Goal: Task Accomplishment & Management: Manage account settings

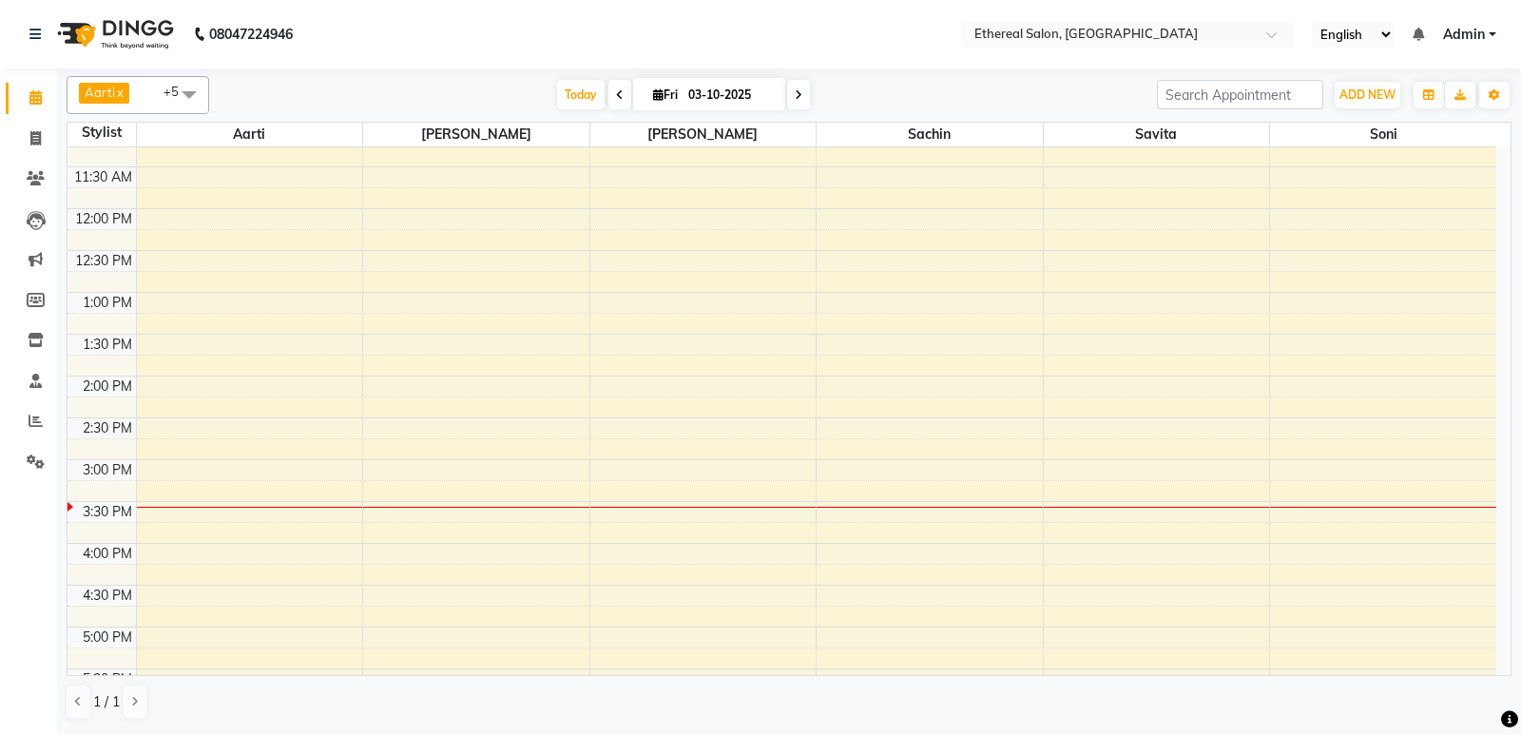
scroll to position [285, 0]
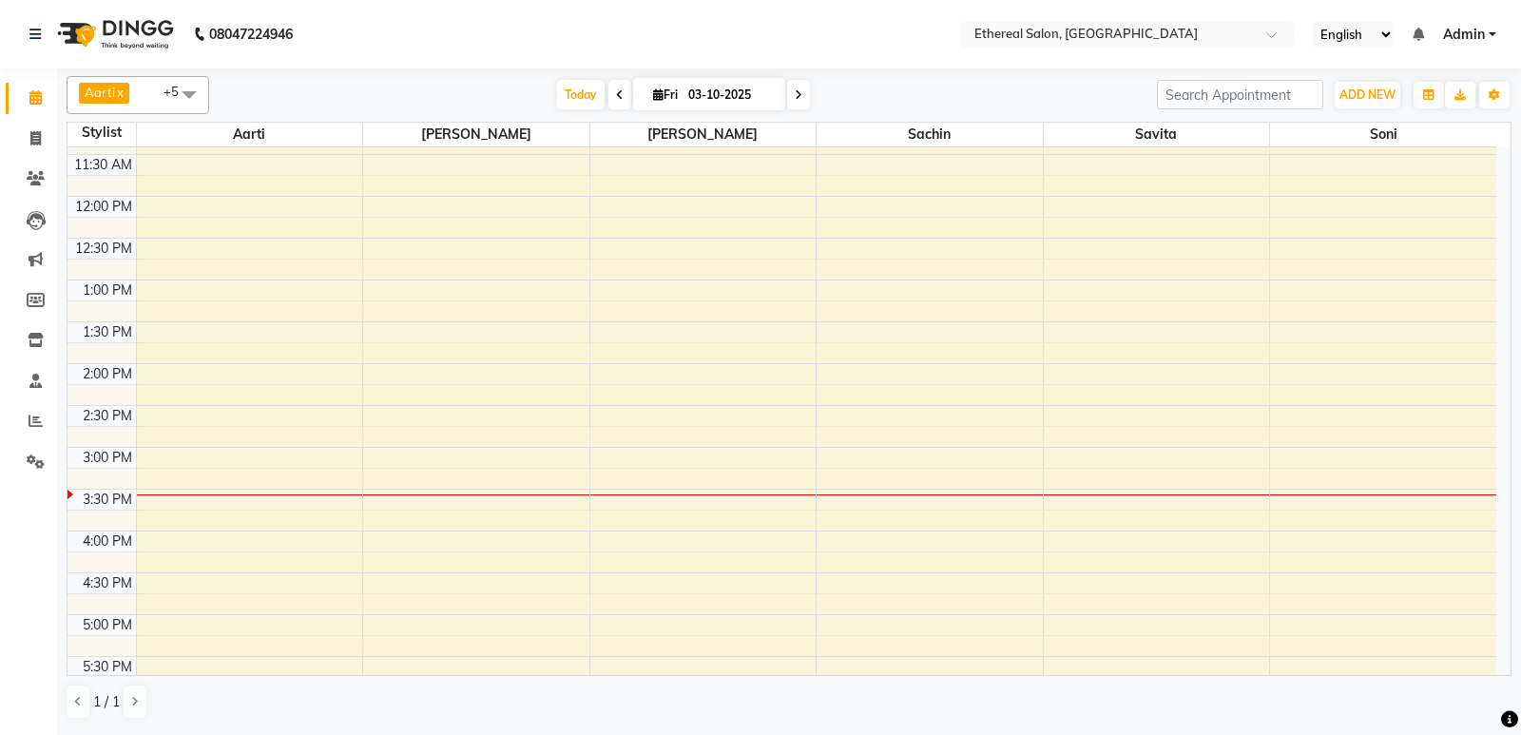
click at [1309, 371] on div "8:00 AM 8:30 AM 9:00 AM 9:30 AM 10:00 AM 10:30 AM 11:00 AM 11:30 AM 12:00 PM 12…" at bounding box center [781, 489] width 1429 height 1254
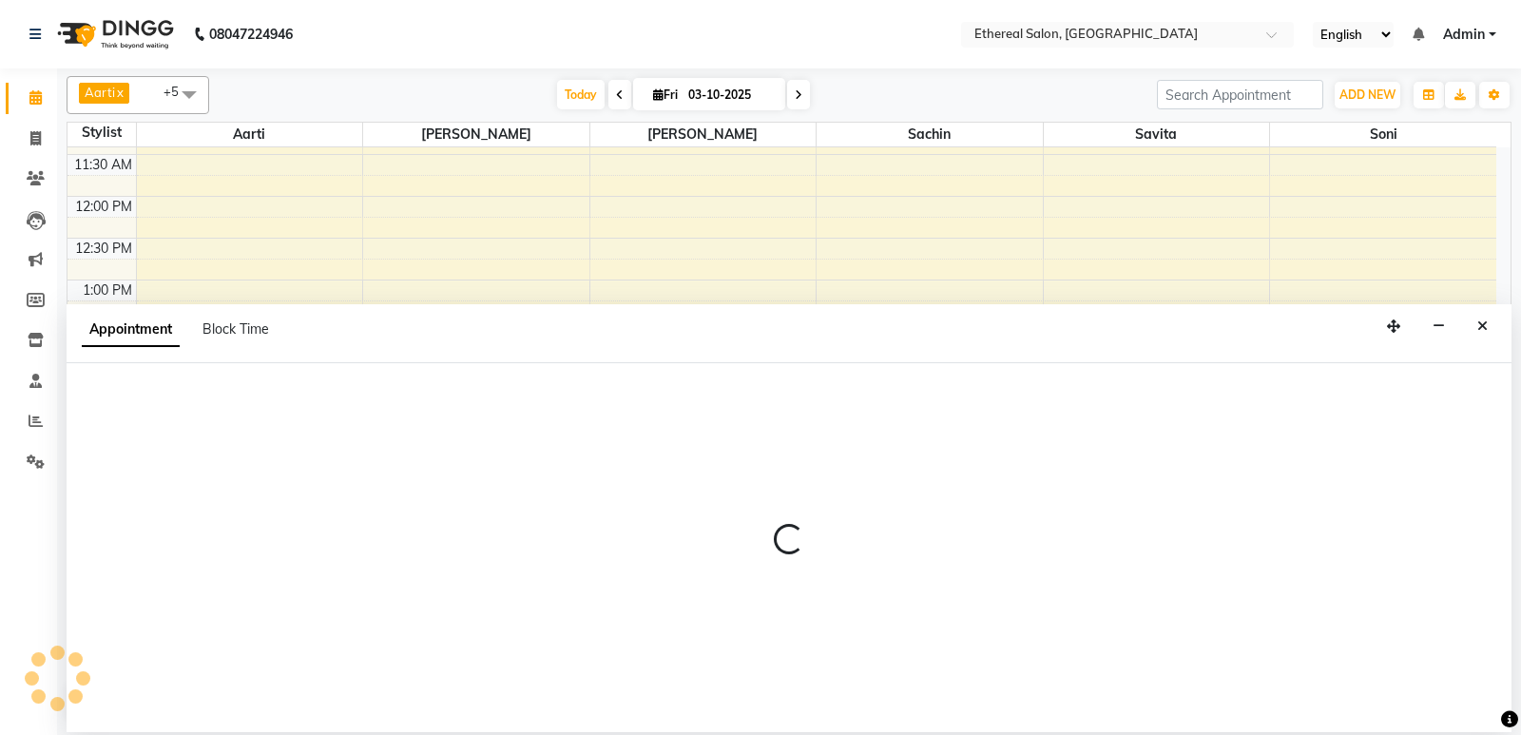
select select "47998"
select select "tentative"
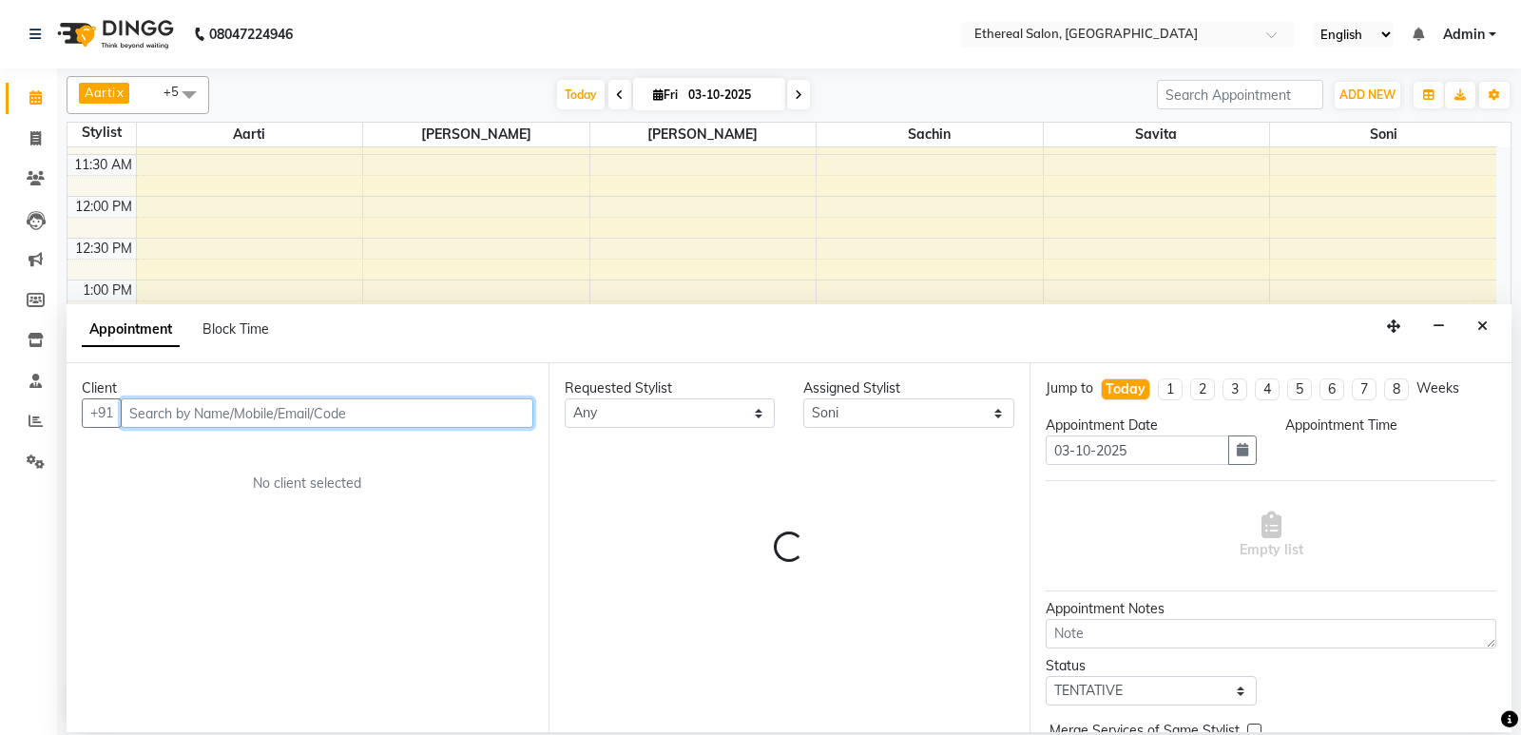
select select "840"
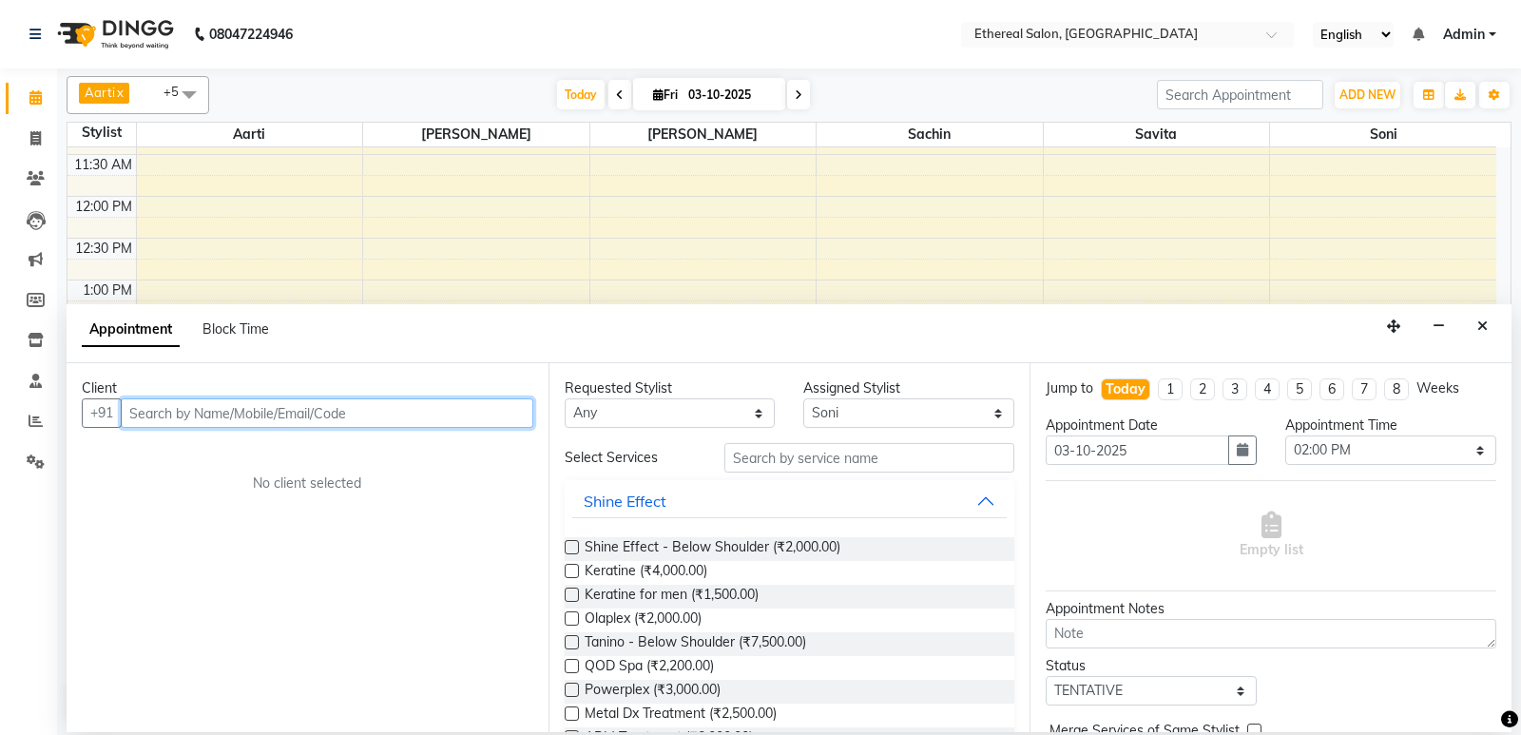
click at [171, 423] on input "text" at bounding box center [327, 412] width 412 height 29
click at [171, 409] on input "text" at bounding box center [327, 412] width 412 height 29
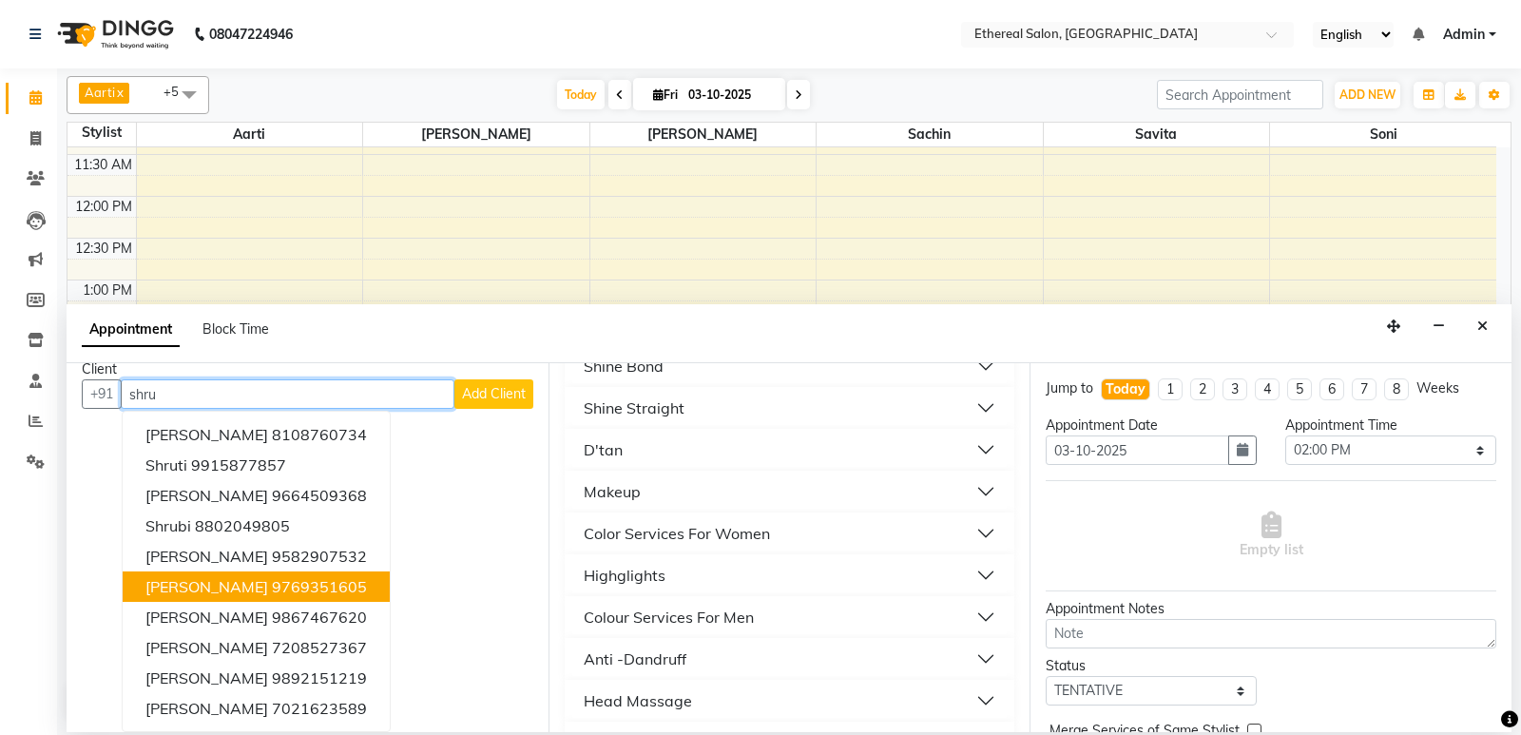
scroll to position [475, 0]
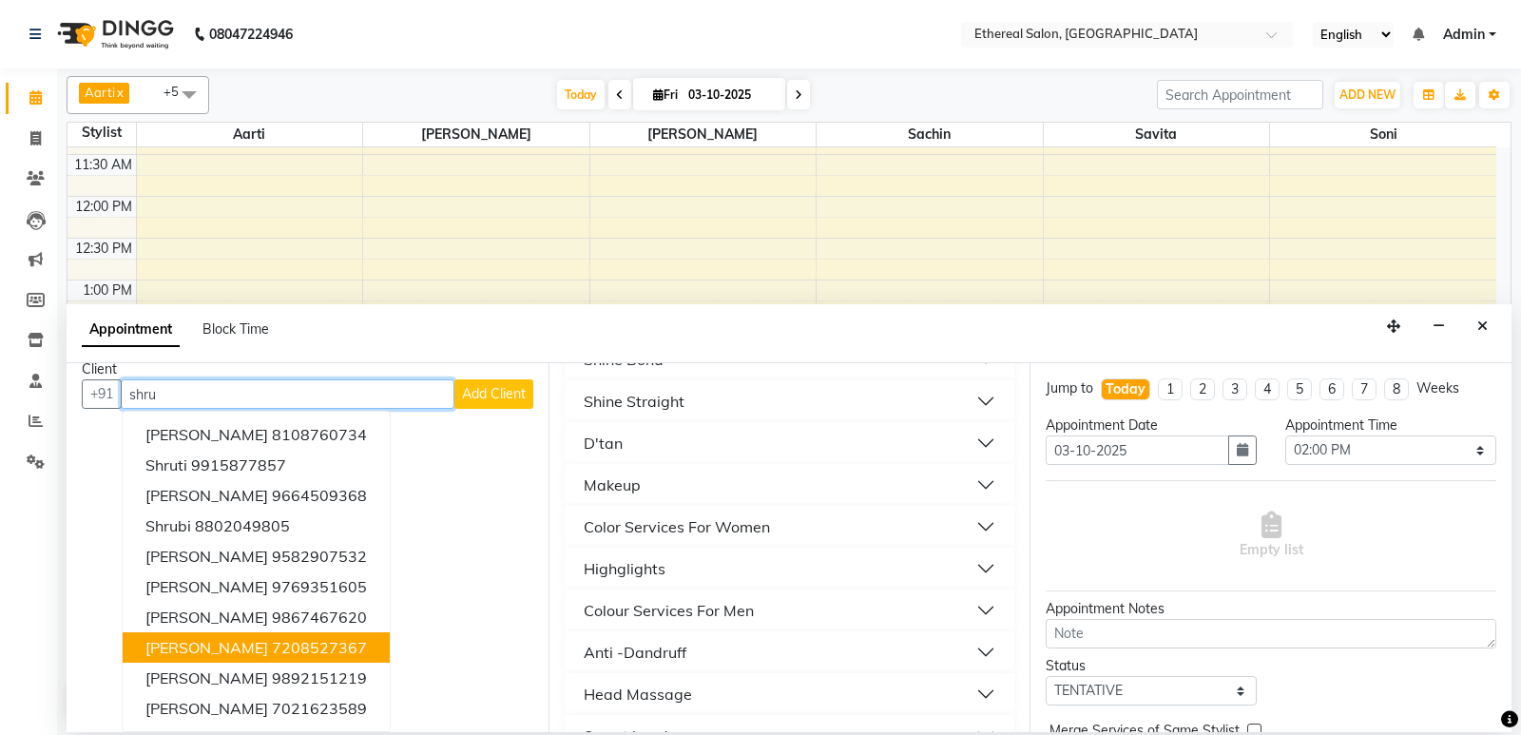
click at [313, 653] on ngb-highlight "7208527367" at bounding box center [319, 647] width 95 height 19
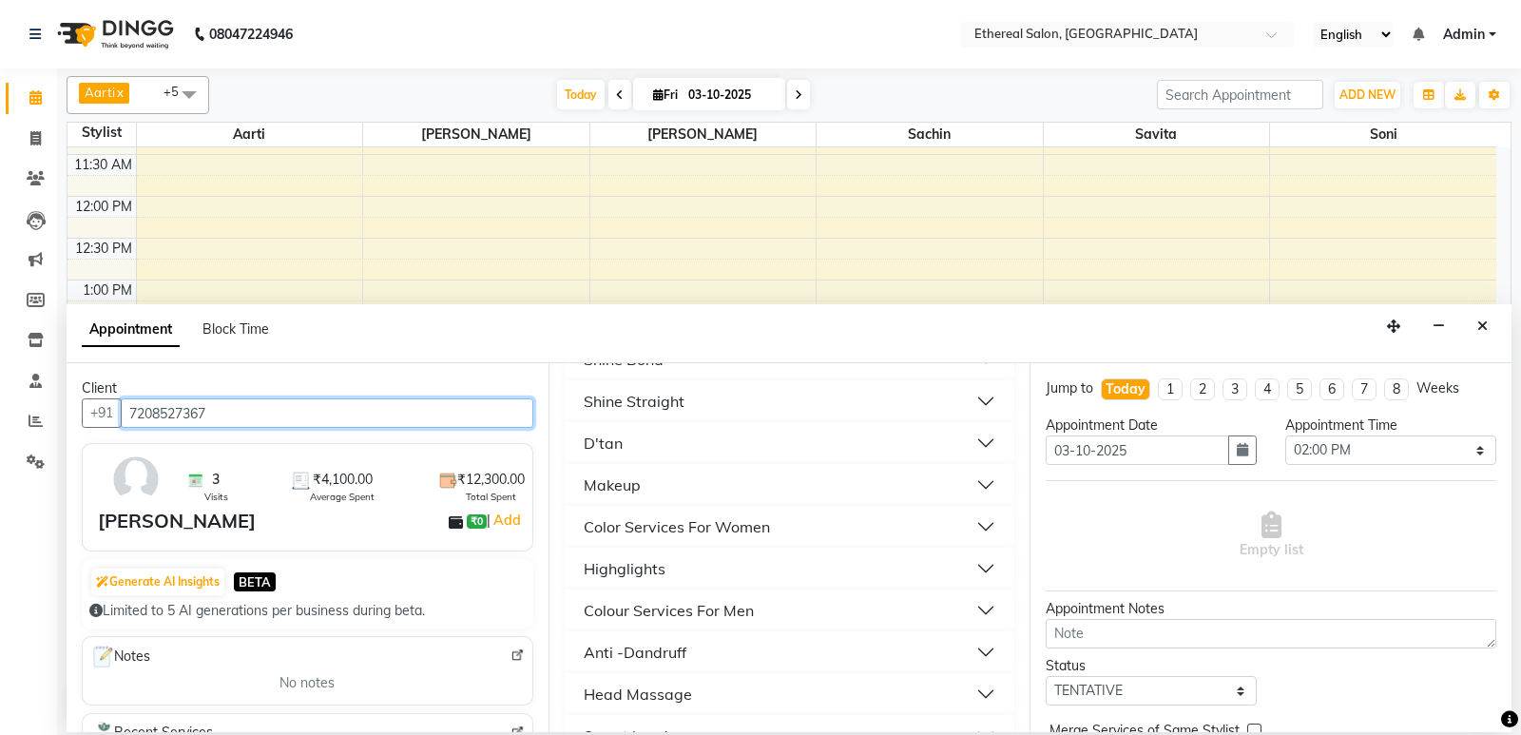
scroll to position [0, 0]
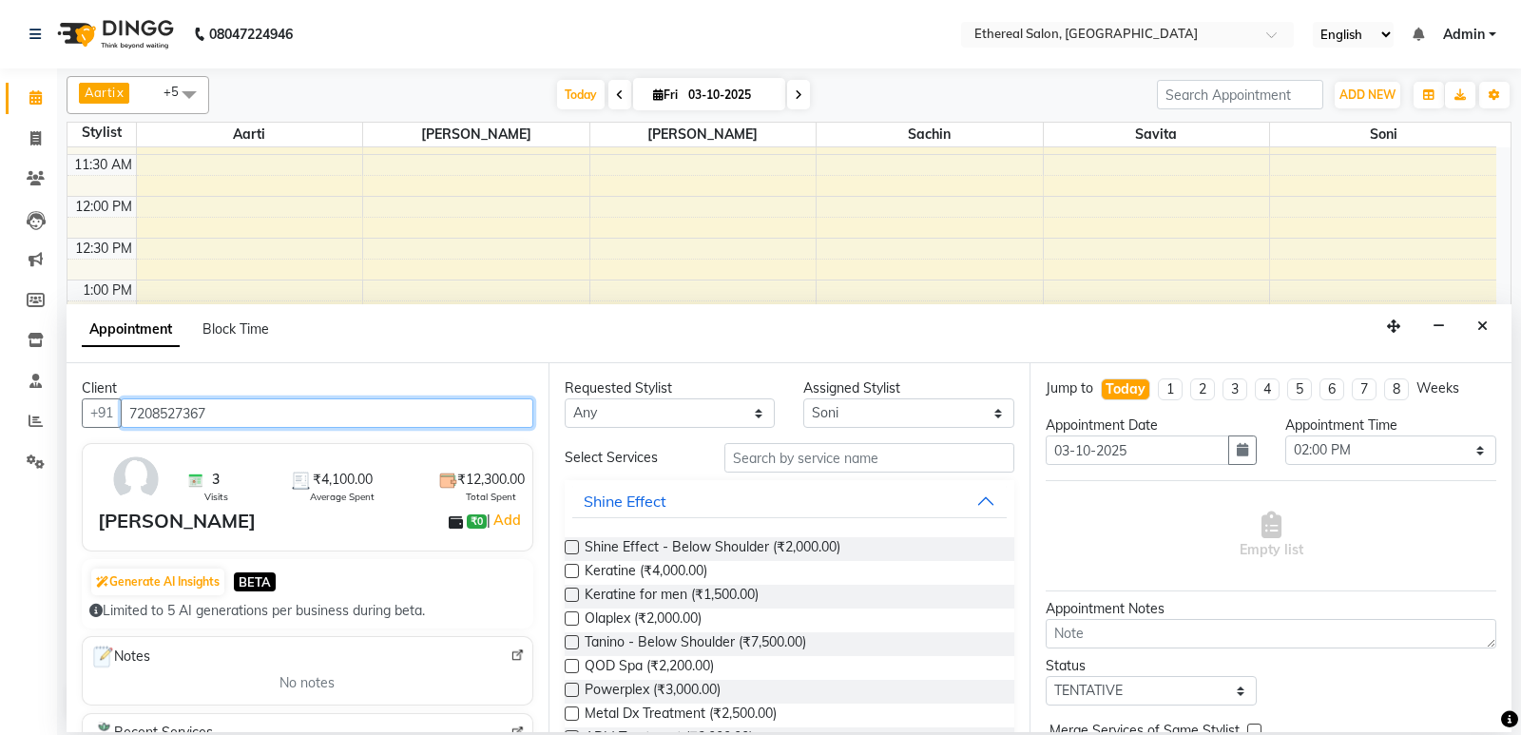
type input "7208527367"
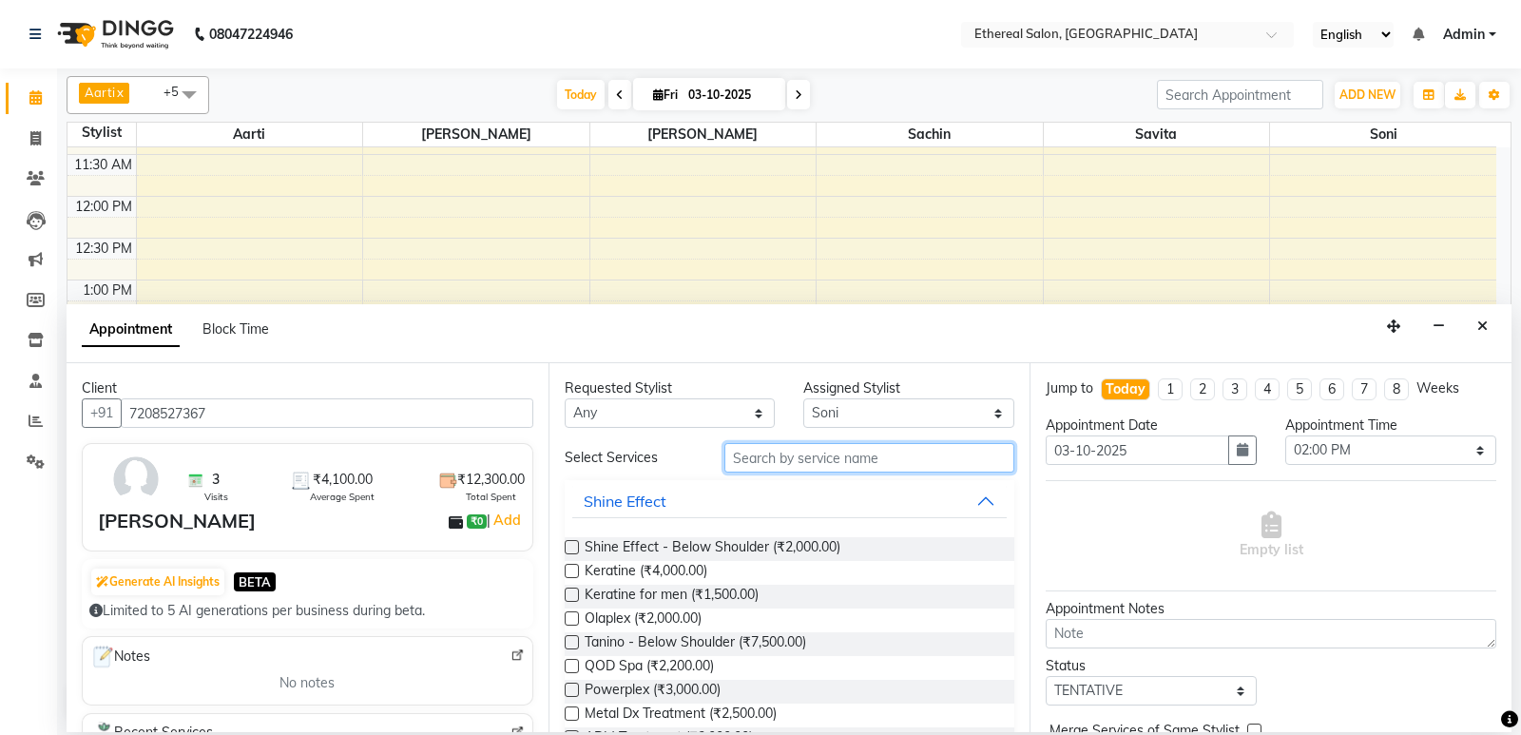
click at [752, 459] on input "text" at bounding box center [869, 457] width 291 height 29
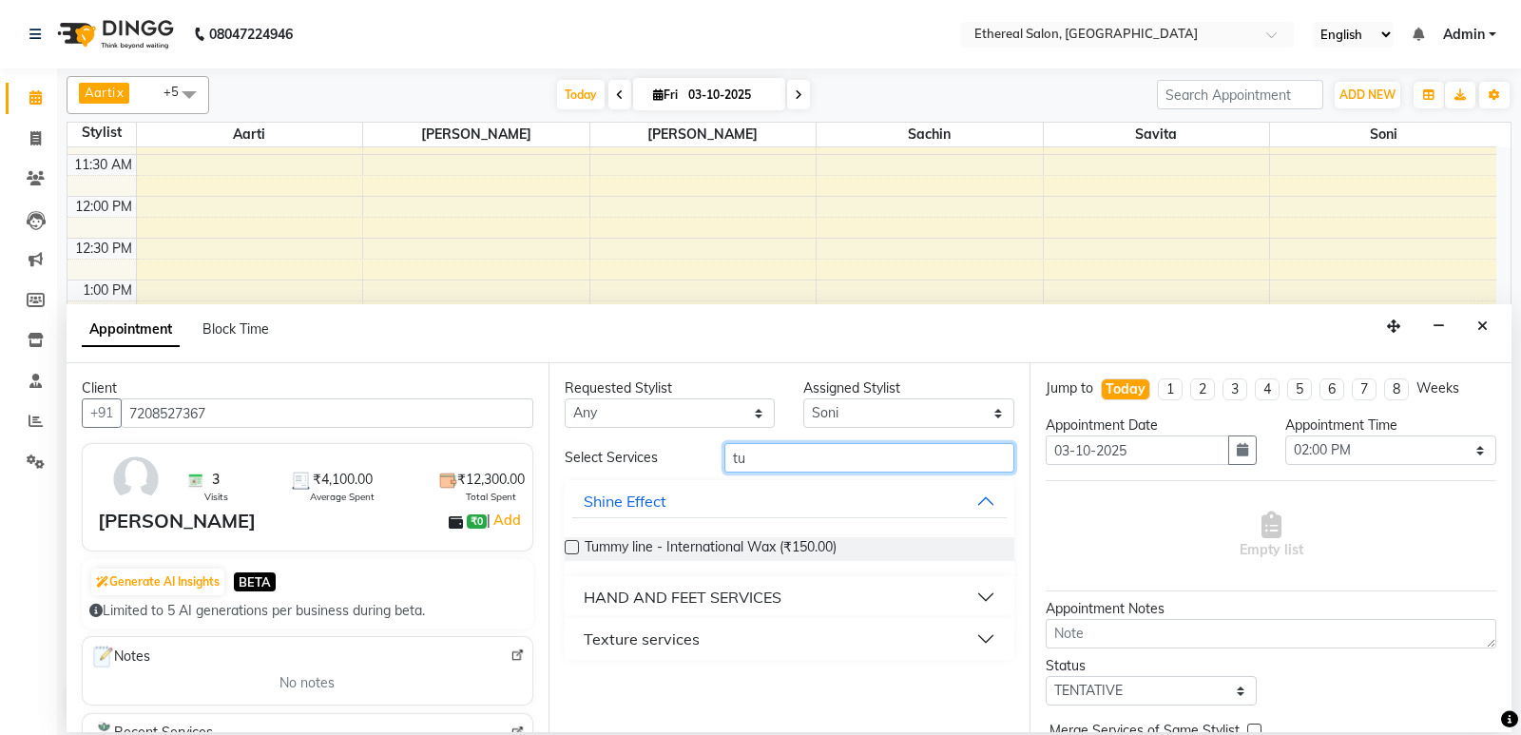
type input "t"
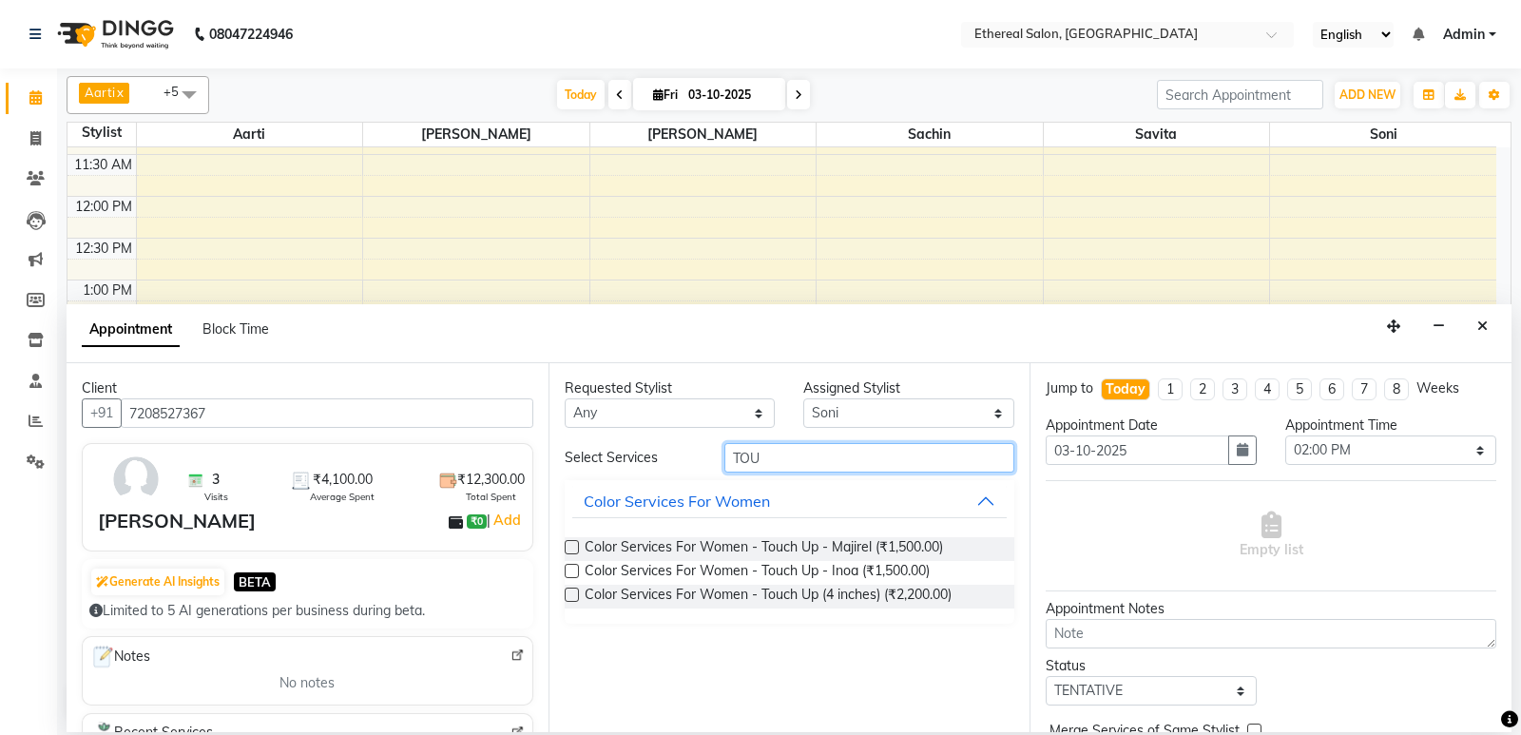
type input "TOU"
click at [572, 541] on label at bounding box center [572, 547] width 14 height 14
click at [572, 543] on input "checkbox" at bounding box center [571, 549] width 12 height 12
click at [572, 541] on label at bounding box center [572, 547] width 14 height 14
click at [572, 543] on input "checkbox" at bounding box center [571, 549] width 12 height 12
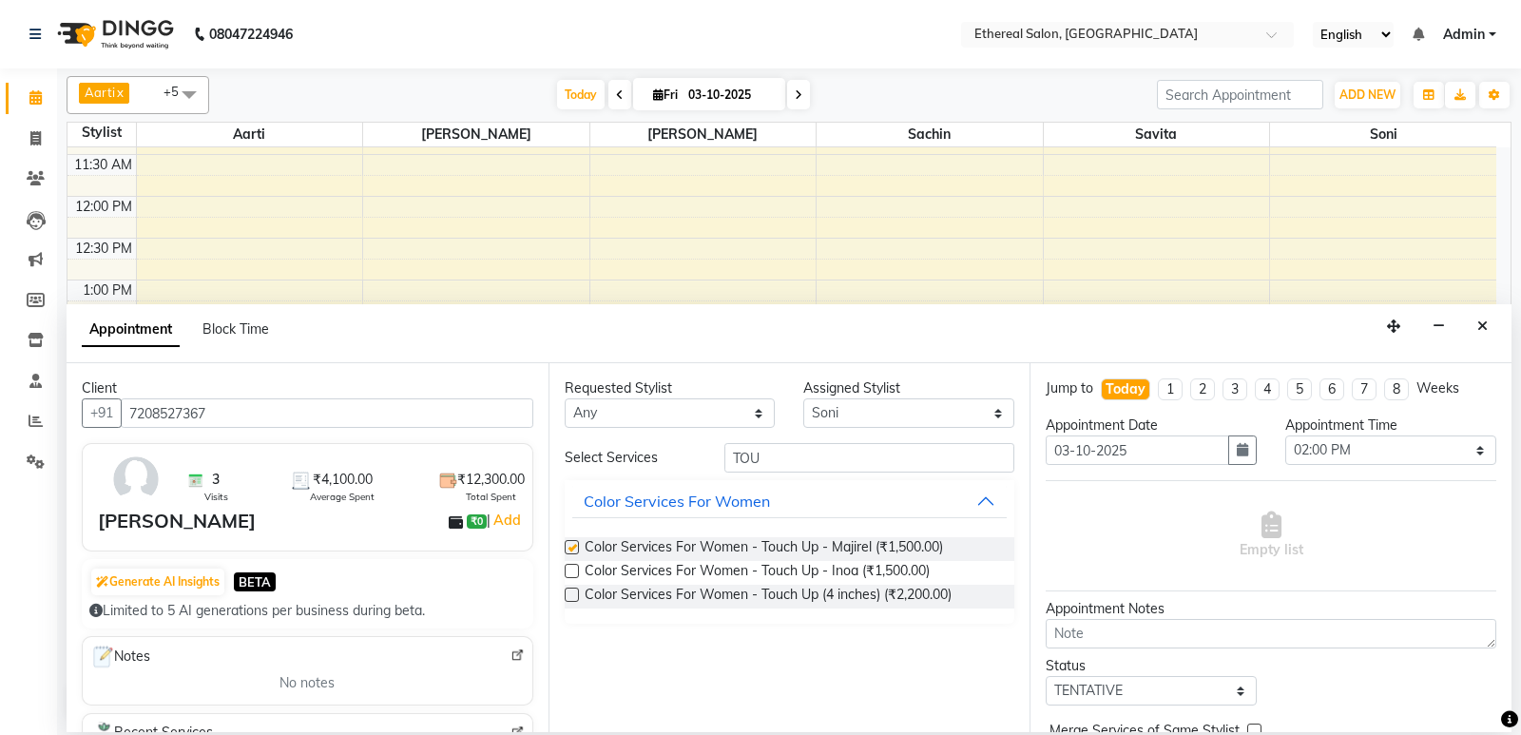
checkbox input "false"
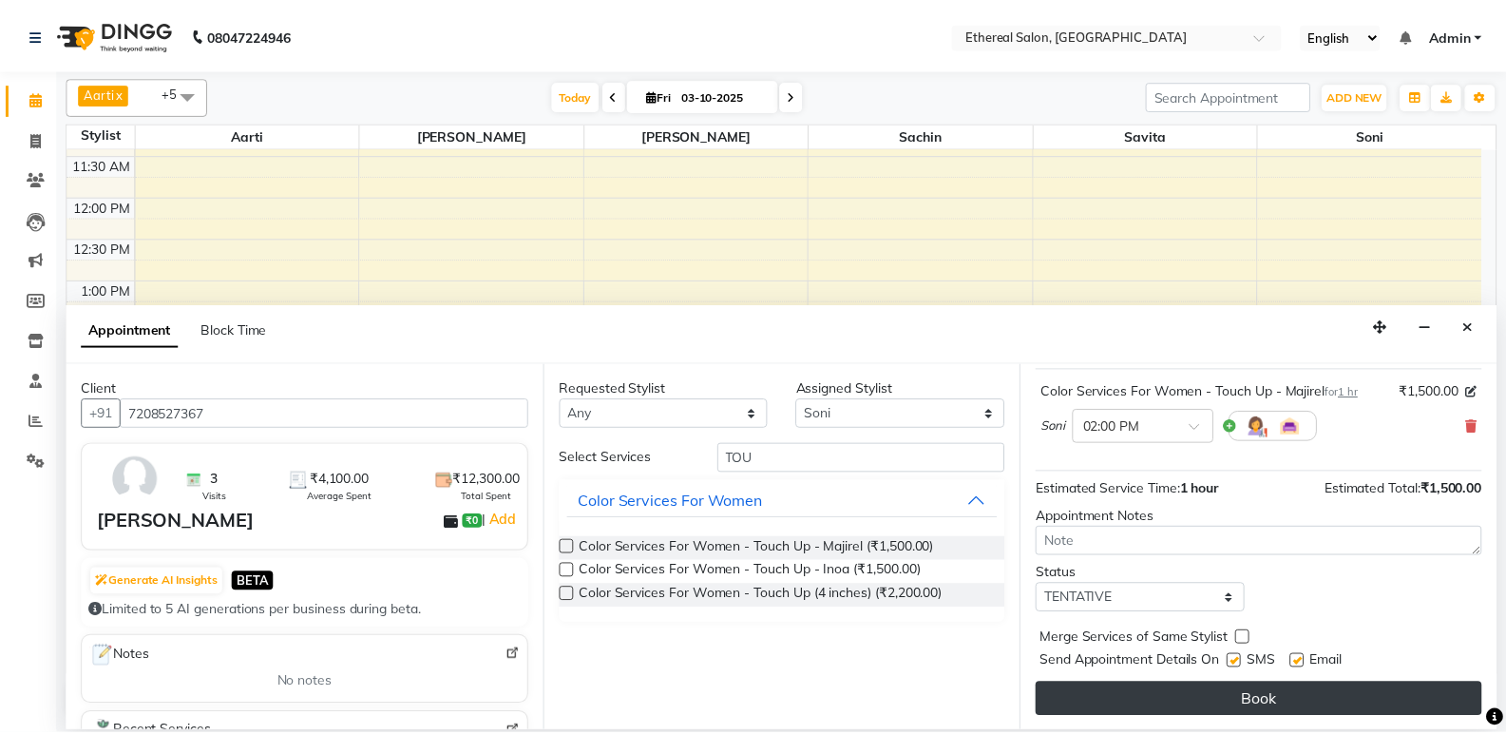
scroll to position [113, 0]
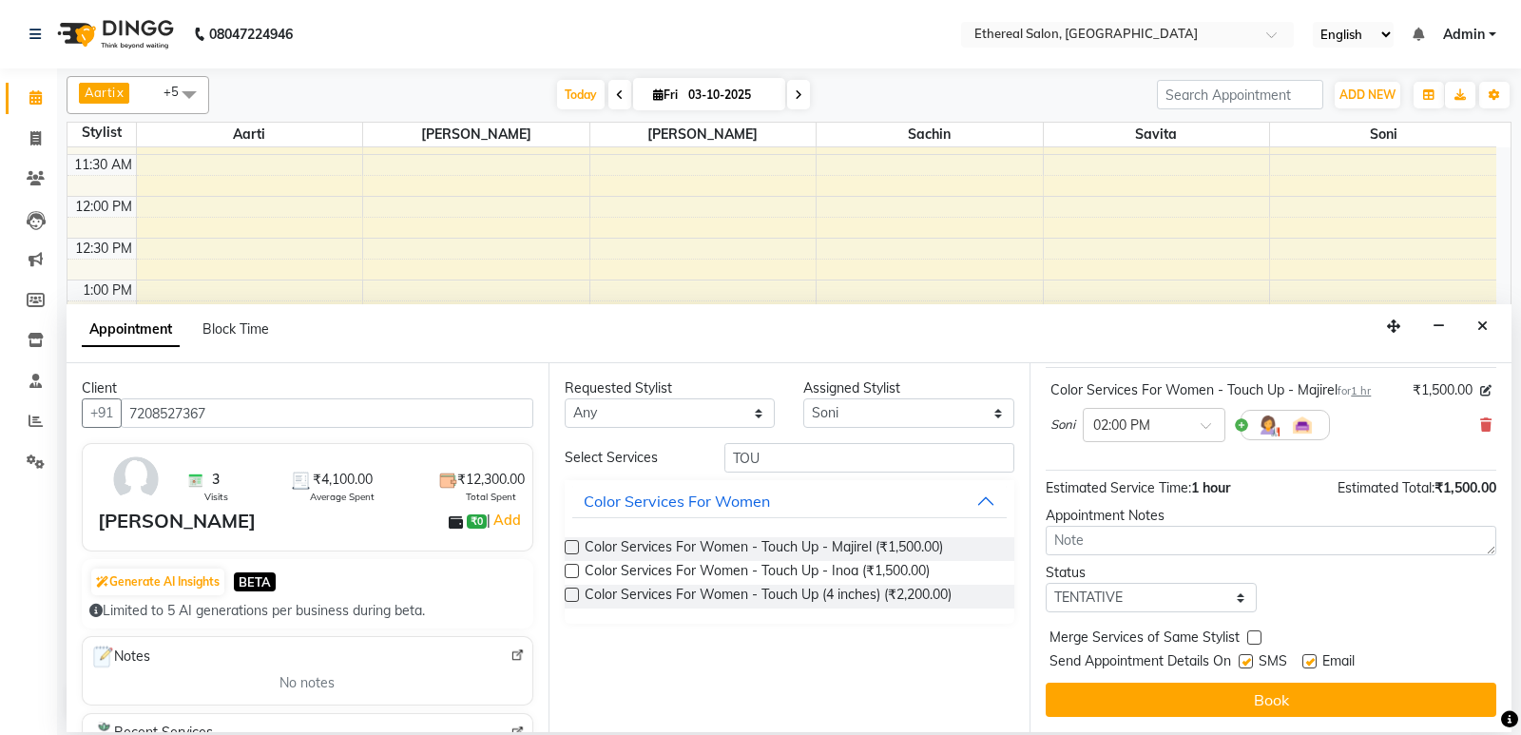
click at [1255, 633] on label at bounding box center [1254, 637] width 14 height 14
click at [1255, 633] on input "checkbox" at bounding box center [1253, 639] width 12 height 12
checkbox input "true"
click at [1243, 660] on label at bounding box center [1245, 661] width 14 height 14
click at [1243, 660] on input "checkbox" at bounding box center [1244, 663] width 12 height 12
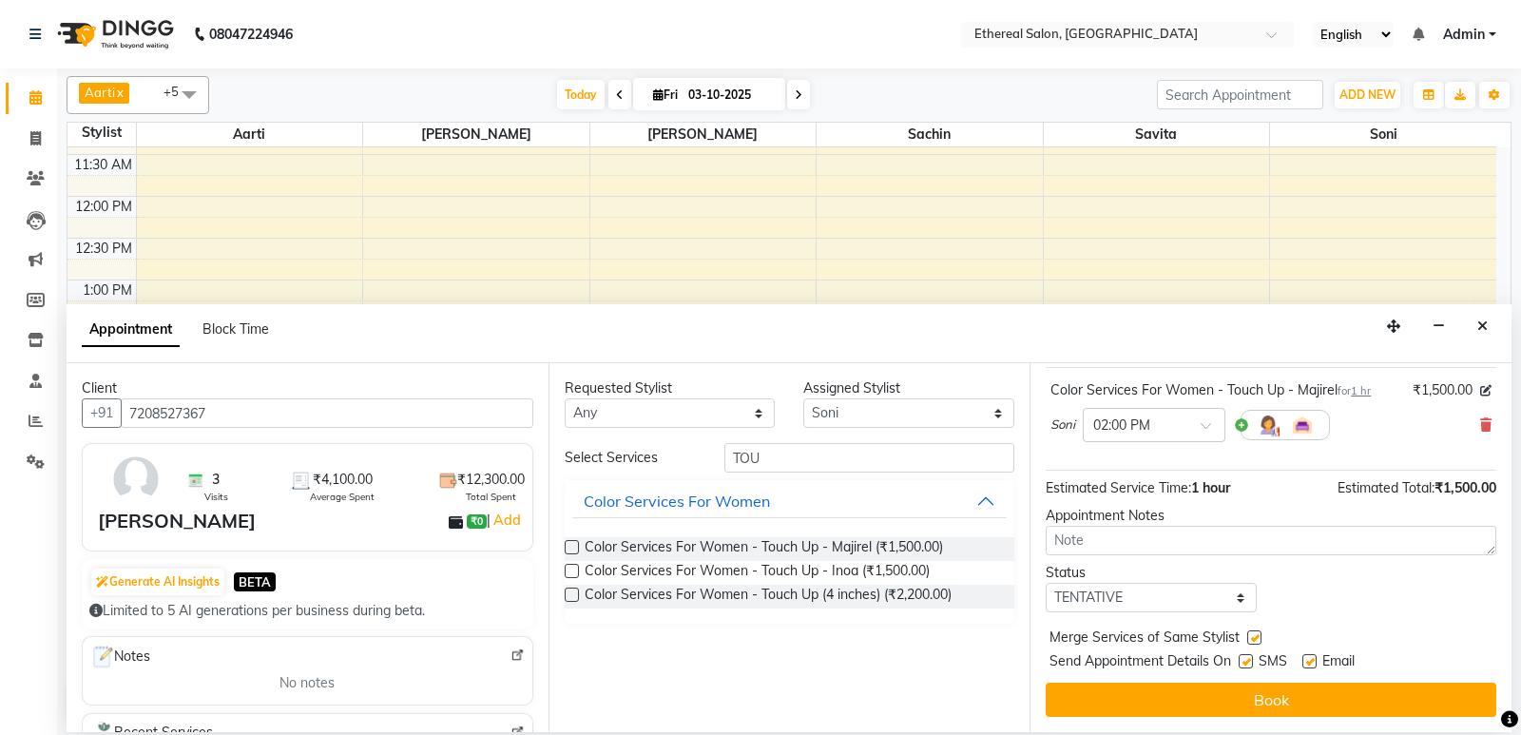
checkbox input "false"
click at [1313, 660] on label at bounding box center [1309, 661] width 14 height 14
click at [1313, 660] on input "checkbox" at bounding box center [1308, 663] width 12 height 12
checkbox input "false"
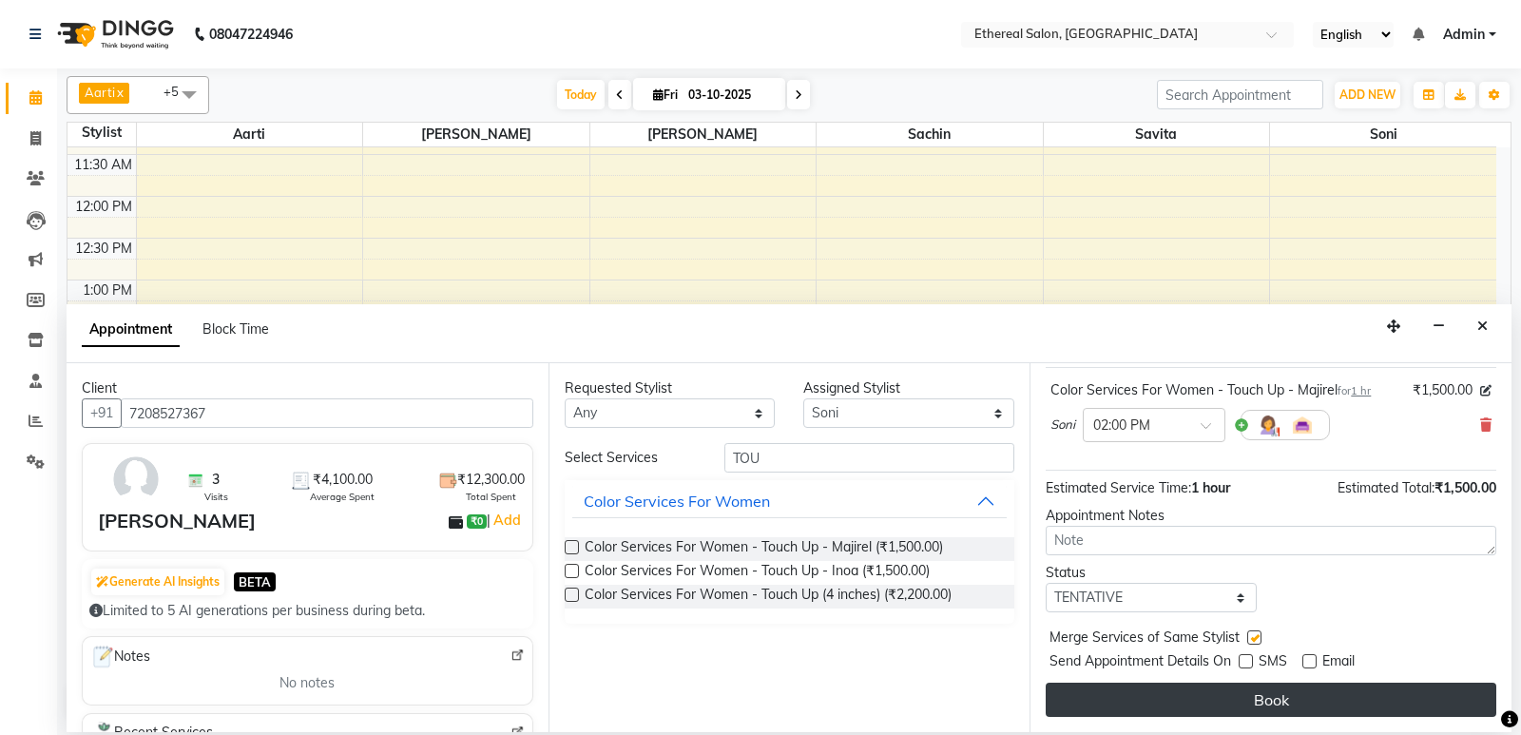
click at [1308, 699] on button "Book" at bounding box center [1271, 699] width 451 height 34
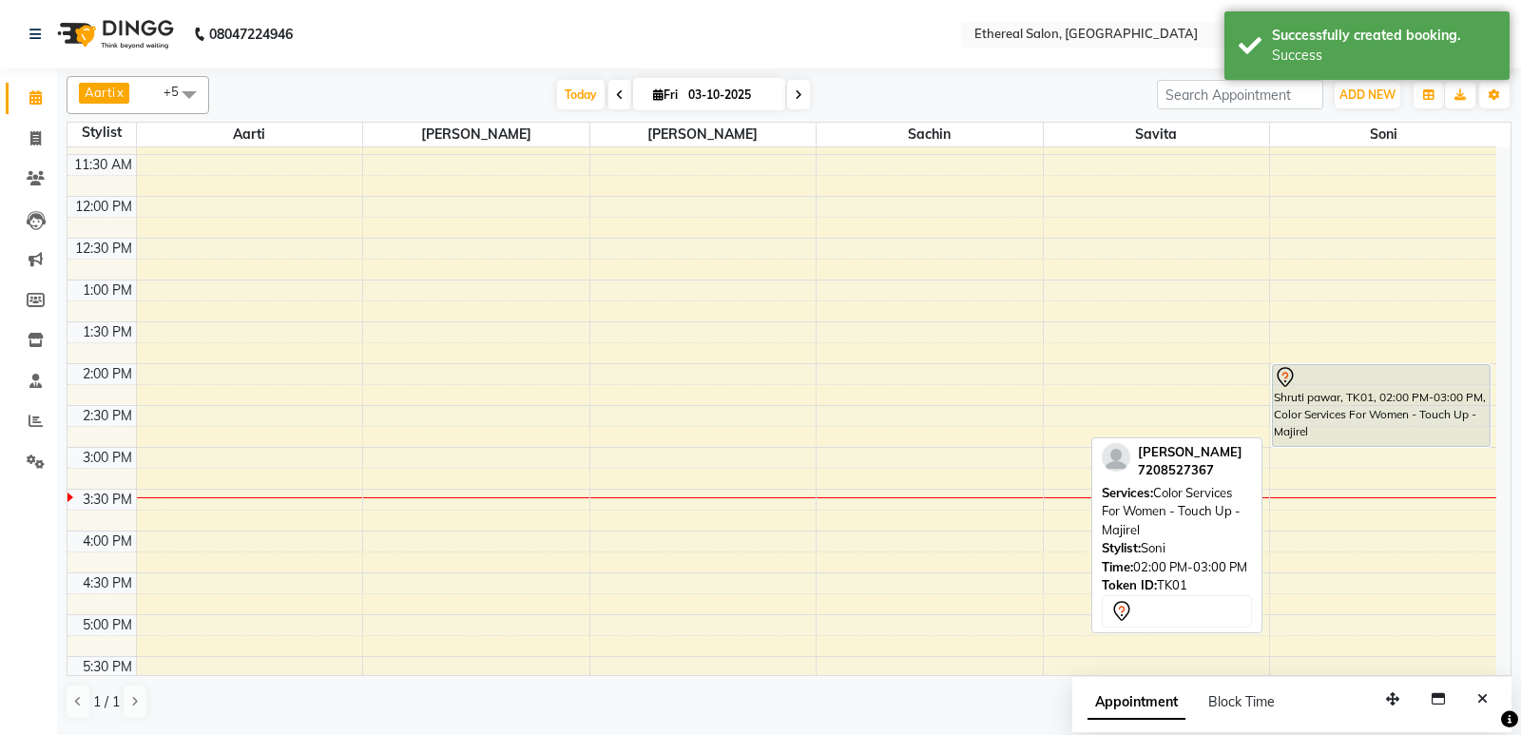
click at [1415, 393] on div "Shruti pawar, TK01, 02:00 PM-03:00 PM, Color Services For Women - Touch Up - Ma…" at bounding box center [1381, 405] width 217 height 81
select select "7"
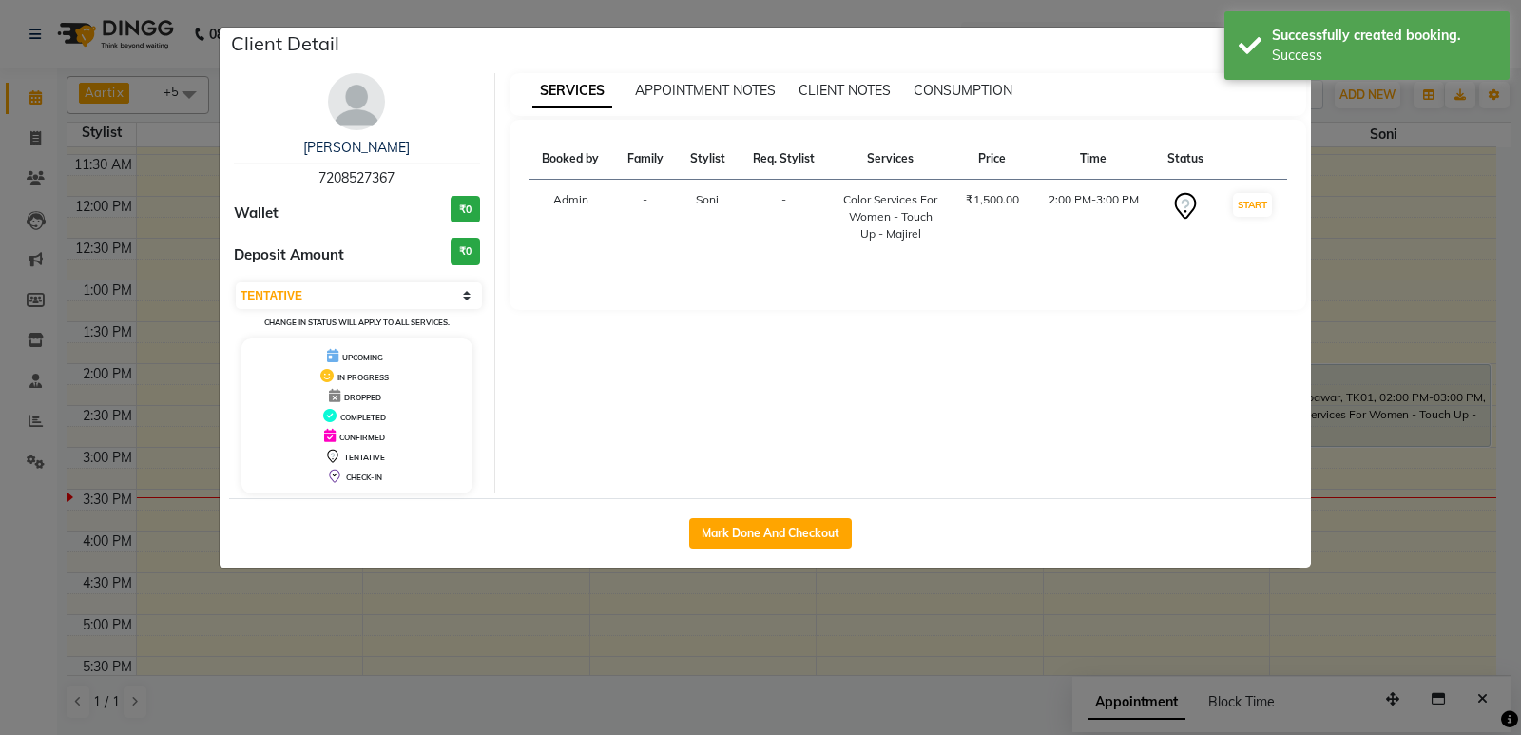
drag, startPoint x: 1448, startPoint y: 484, endPoint x: 1372, endPoint y: 557, distance: 105.5
drag, startPoint x: 1372, startPoint y: 557, endPoint x: 1220, endPoint y: 633, distance: 169.2
click at [1220, 633] on ngb-modal-window "Client Detail Shruti pawar 7208527367 Wallet ₹0 Deposit Amount ₹0 Select IN SER…" at bounding box center [760, 367] width 1521 height 735
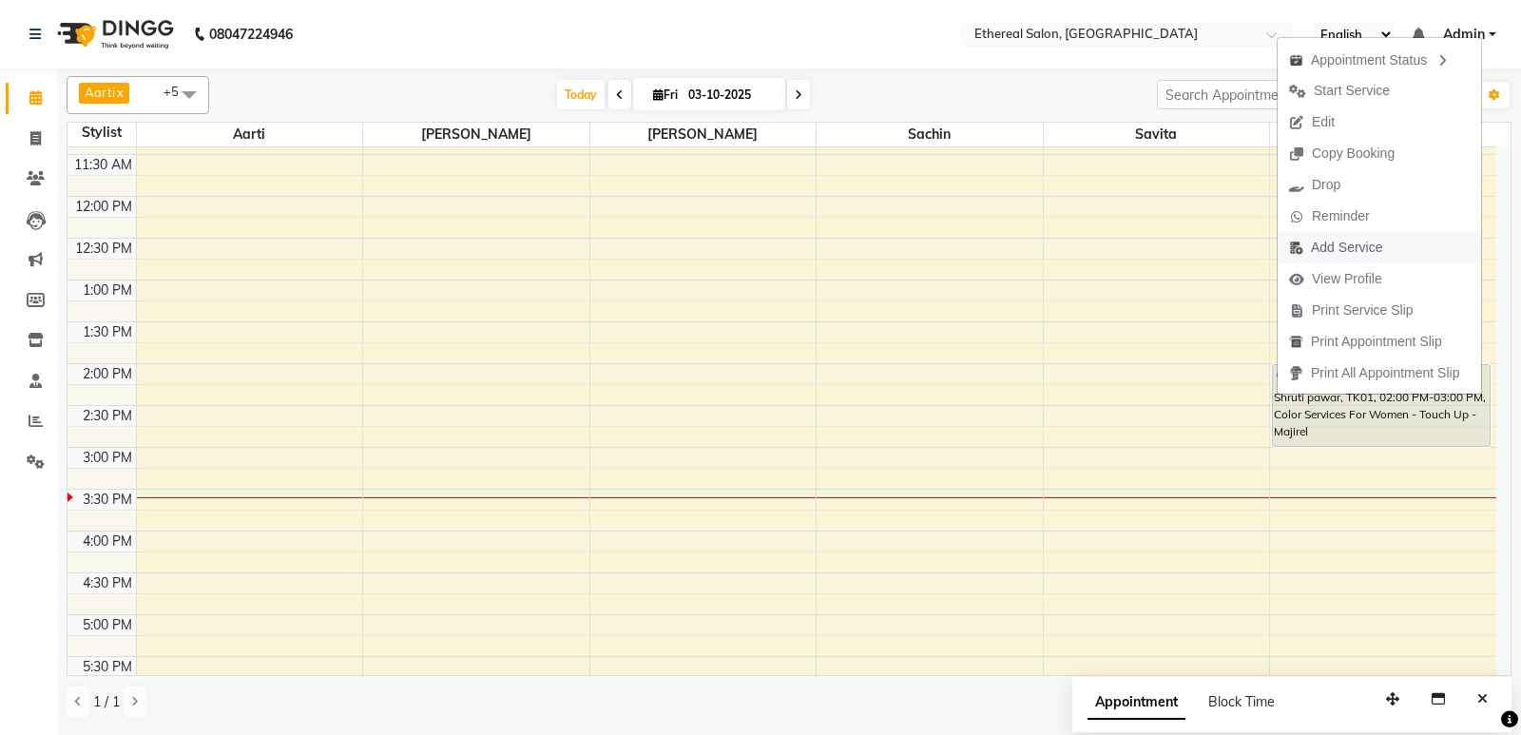
click at [1329, 248] on span "Add Service" at bounding box center [1346, 248] width 71 height 20
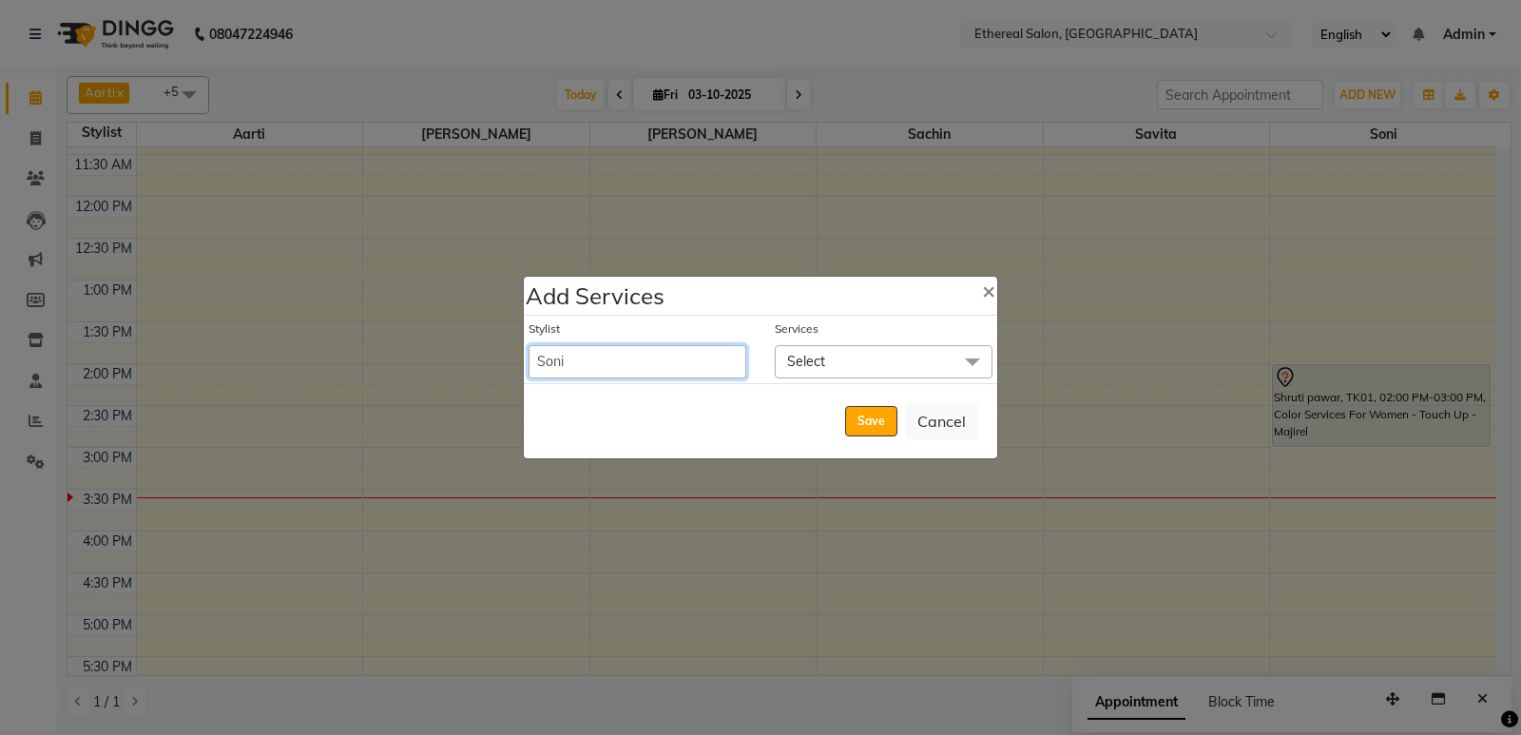
click at [687, 360] on select "[PERSON_NAME] [PERSON_NAME]" at bounding box center [637, 361] width 218 height 33
select select "6951"
click at [528, 345] on select "[PERSON_NAME] [PERSON_NAME]" at bounding box center [637, 361] width 218 height 33
select select "900"
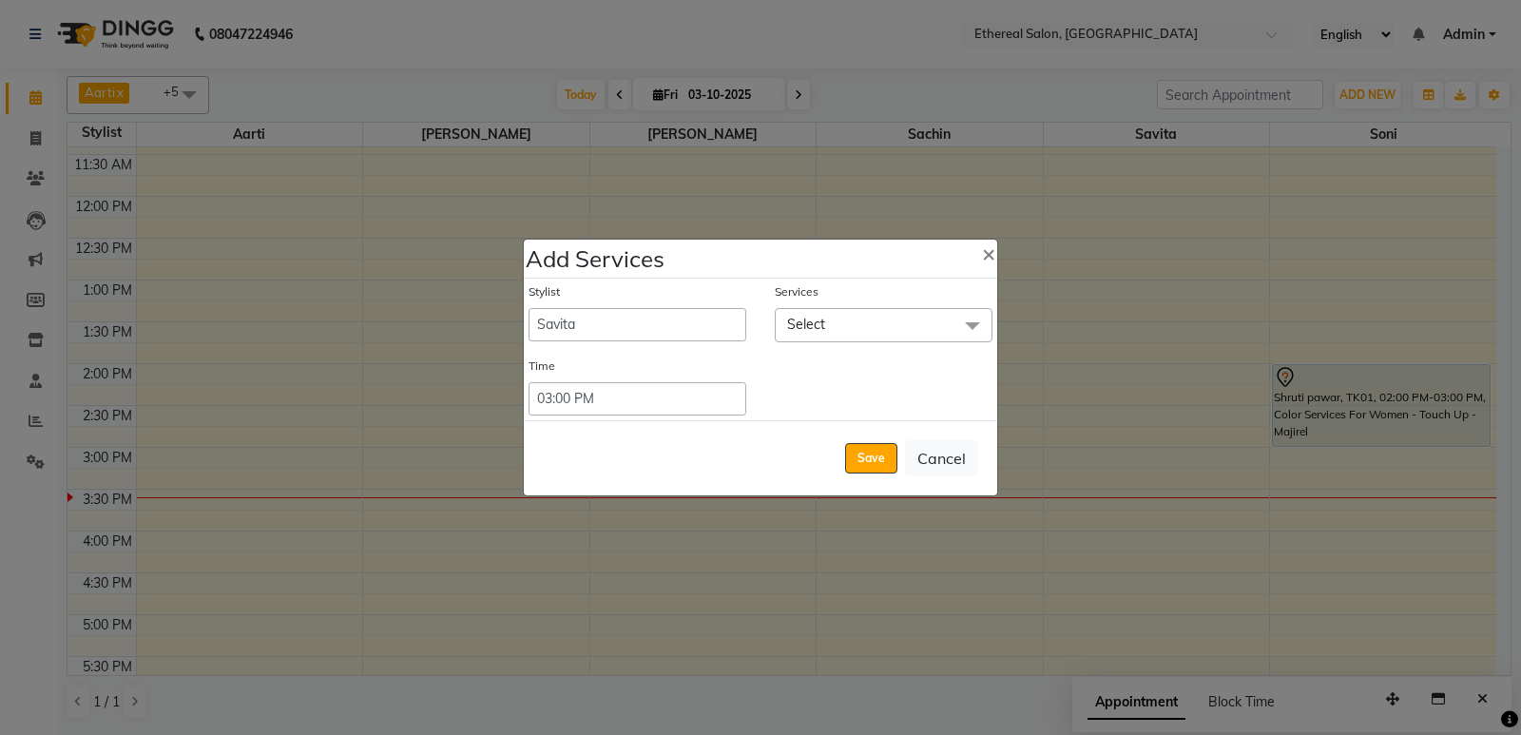
click at [836, 319] on span "Select" at bounding box center [884, 324] width 218 height 33
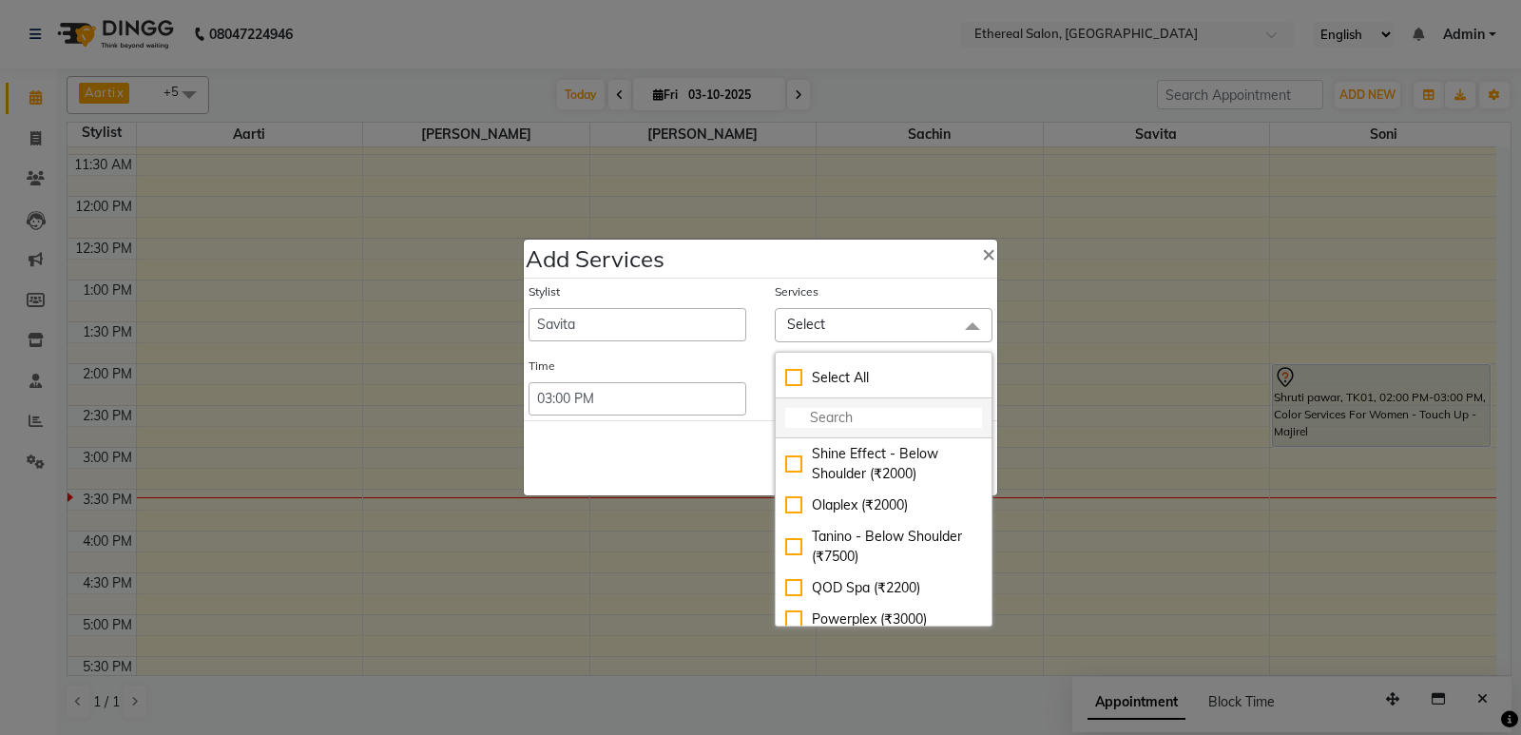
click at [824, 412] on input "multiselect-search" at bounding box center [883, 418] width 197 height 20
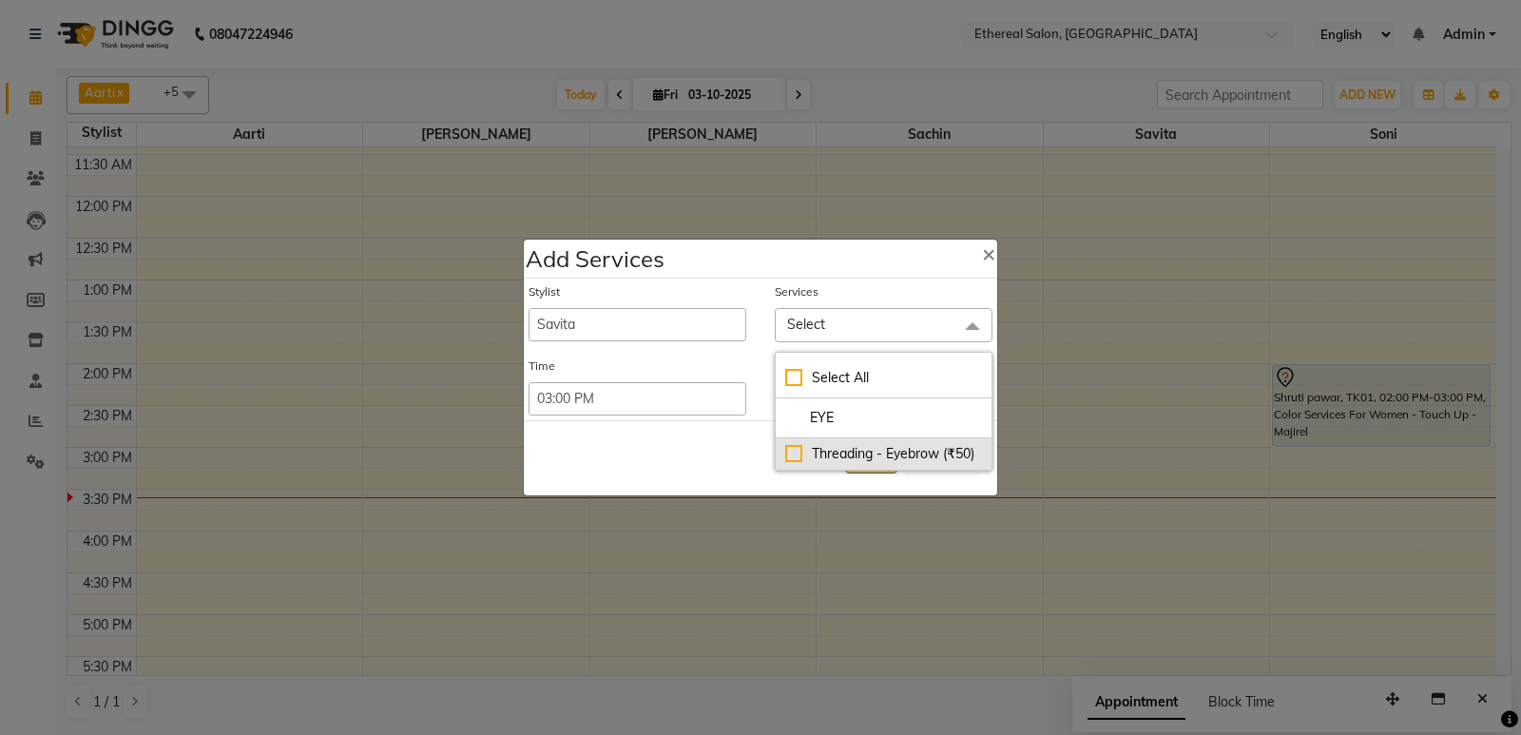
type input "EYE"
click at [787, 455] on div "Threading - Eyebrow (₹50)" at bounding box center [883, 454] width 197 height 20
checkbox input "true"
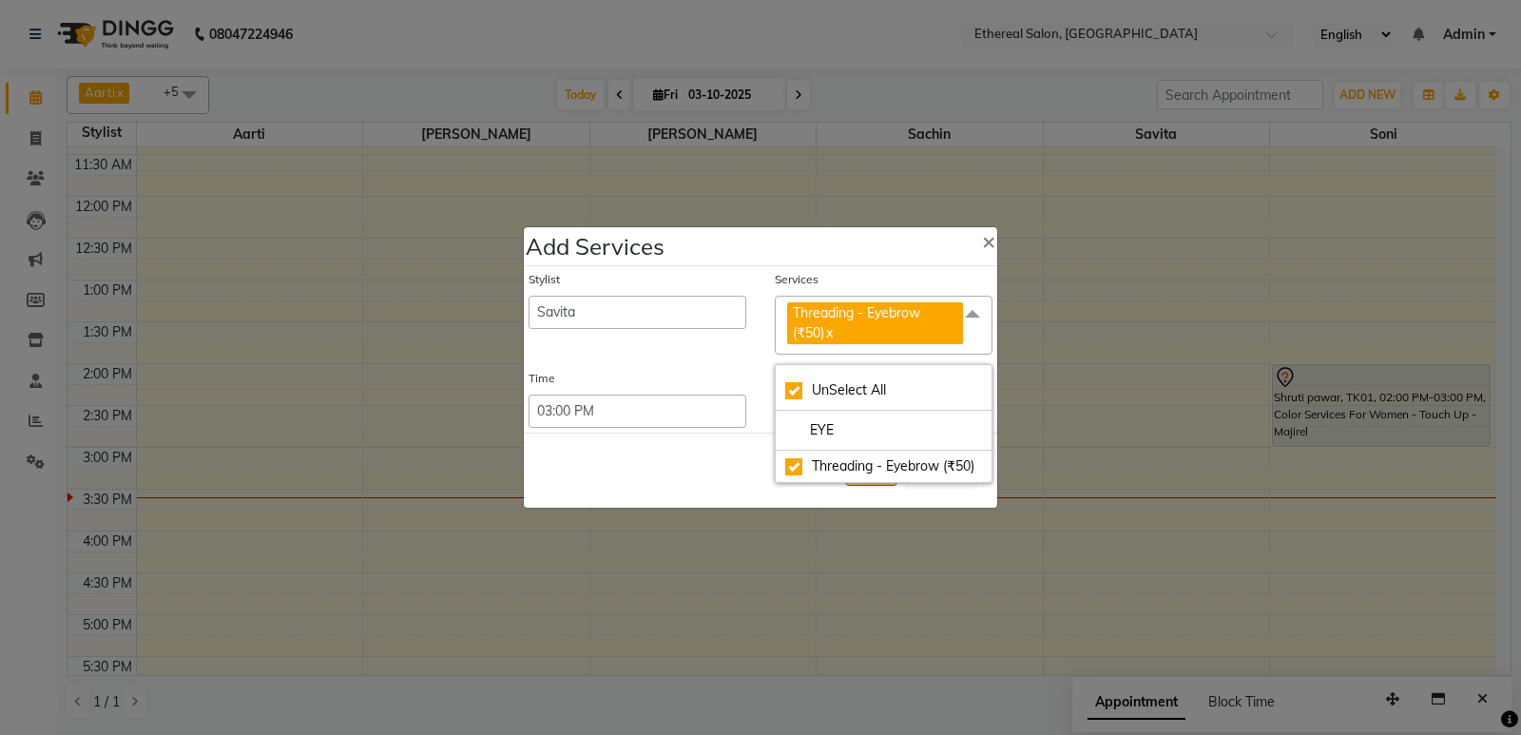
click at [969, 317] on span at bounding box center [972, 314] width 38 height 36
click at [844, 466] on div "Save Cancel" at bounding box center [760, 469] width 473 height 75
click at [857, 473] on button "Save" at bounding box center [871, 470] width 52 height 30
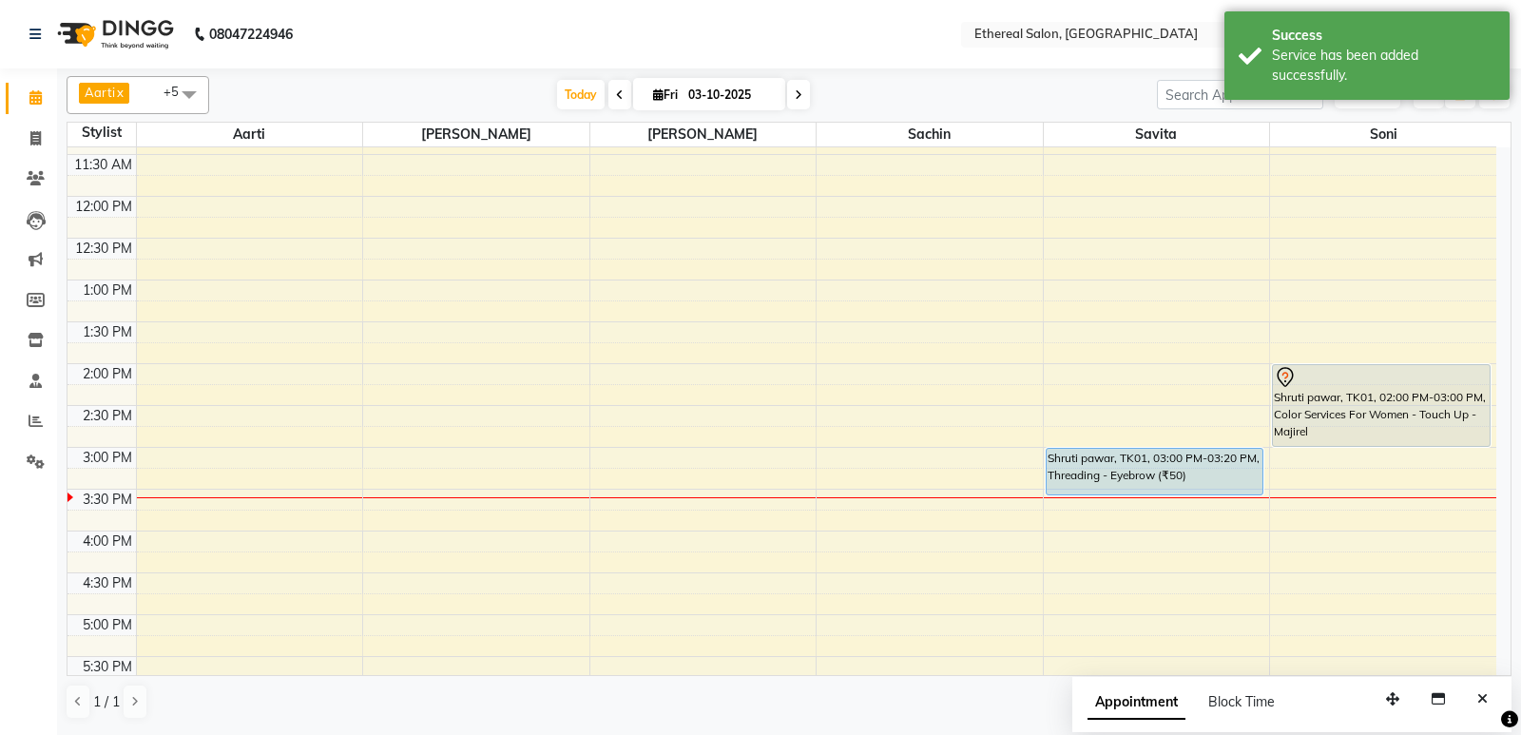
drag, startPoint x: 1127, startPoint y: 470, endPoint x: 1127, endPoint y: 492, distance: 22.8
click at [1127, 492] on div "Shruti pawar, TK01, 03:00 PM-03:20 PM, Threading - Eyebrow (₹50) Shruti pawar, …" at bounding box center [1157, 489] width 226 height 1254
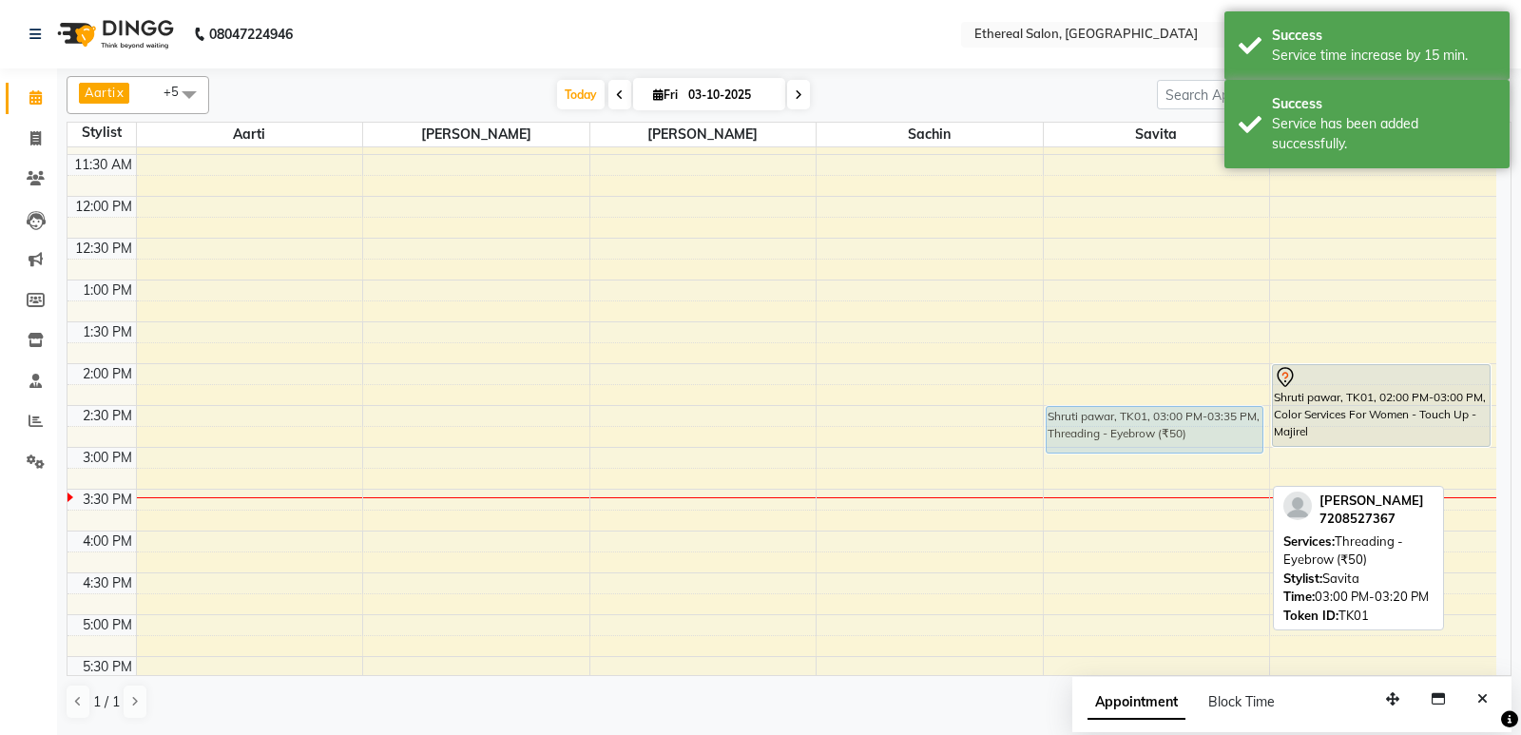
drag, startPoint x: 1128, startPoint y: 475, endPoint x: 1136, endPoint y: 428, distance: 48.1
click at [1136, 428] on div "Shruti pawar, TK01, 03:00 PM-03:35 PM, Threading - Eyebrow (₹50) Shruti pawar, …" at bounding box center [1157, 489] width 226 height 1254
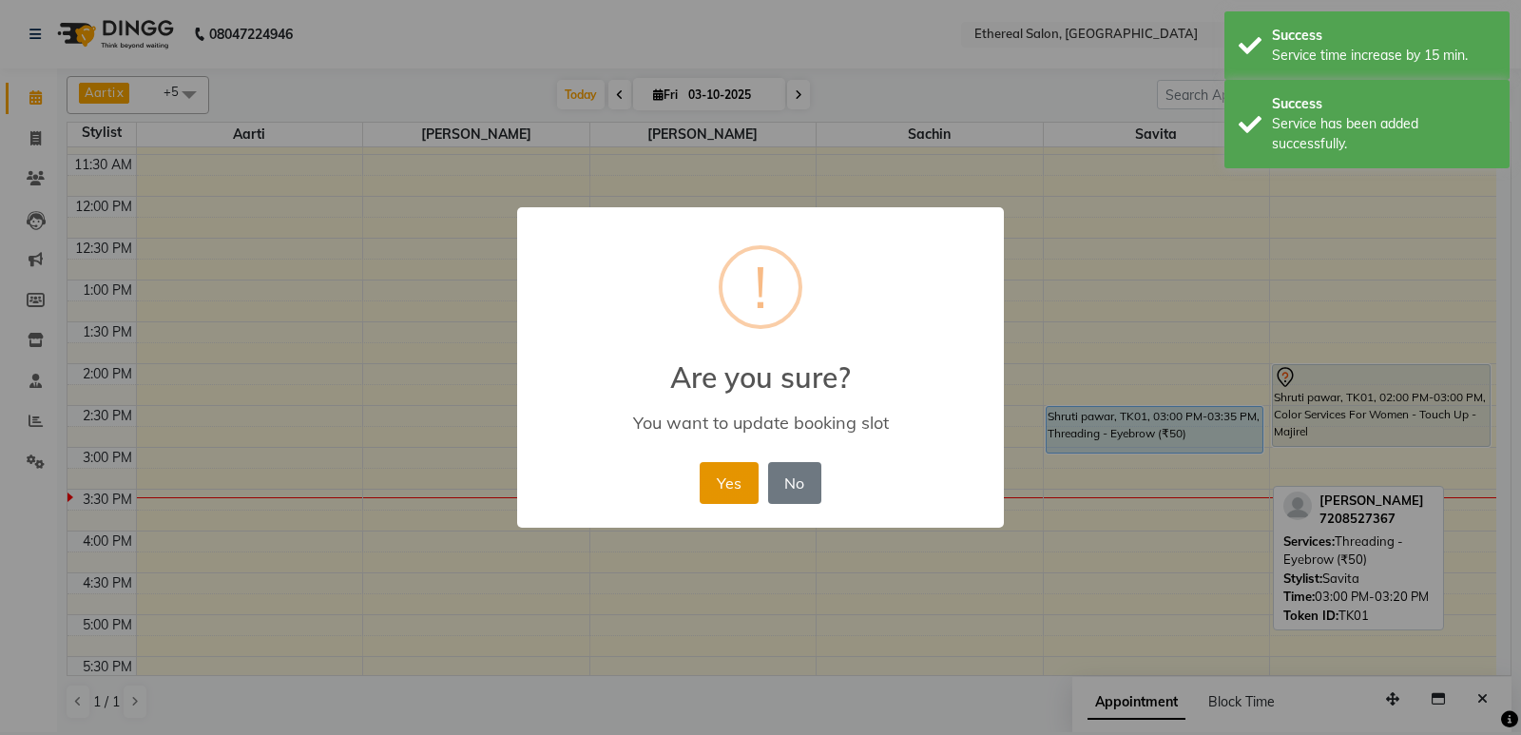
click at [729, 473] on button "Yes" at bounding box center [729, 483] width 58 height 42
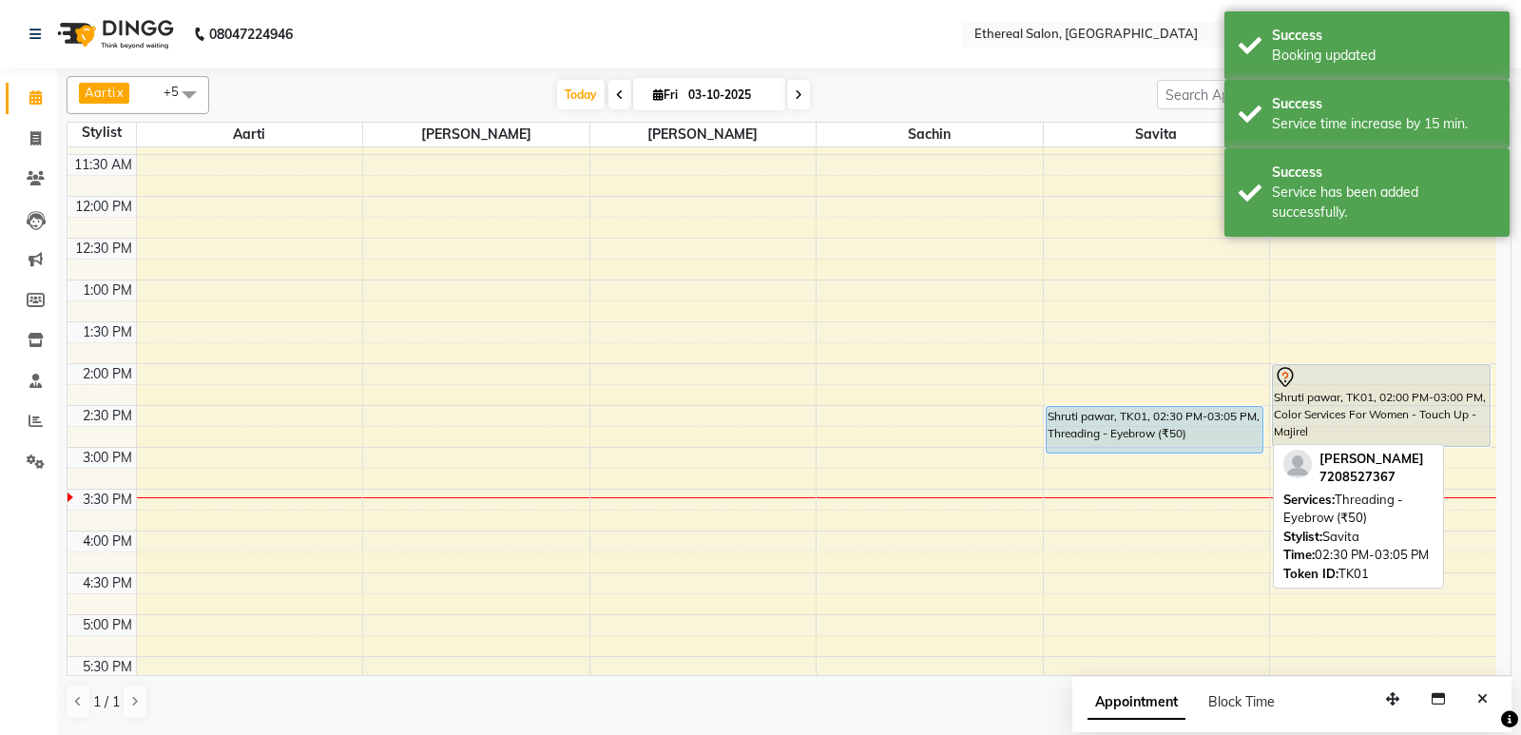
click at [1204, 424] on div "Shruti pawar, TK01, 02:30 PM-03:05 PM, Threading - Eyebrow (₹50)" at bounding box center [1154, 430] width 217 height 46
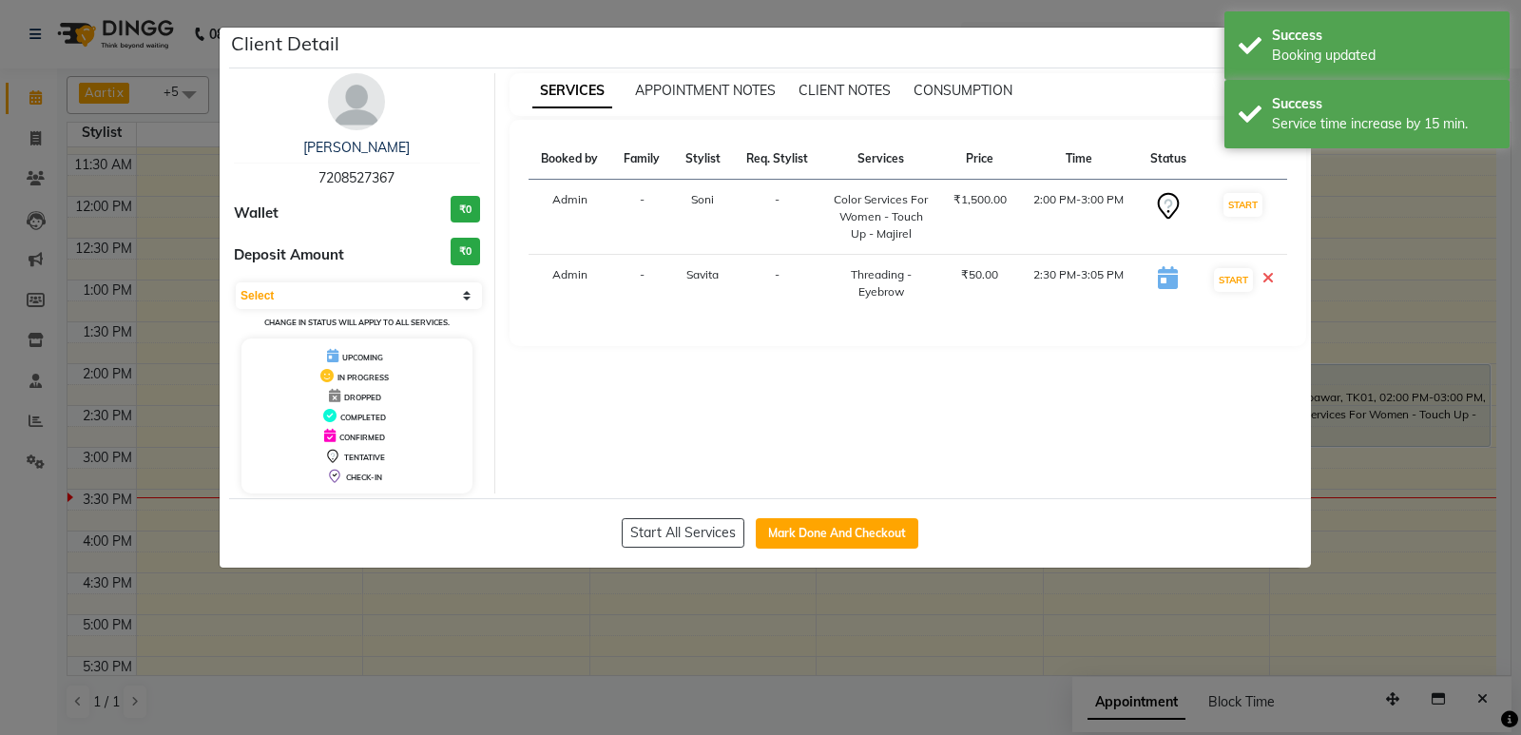
drag, startPoint x: 878, startPoint y: 527, endPoint x: 884, endPoint y: 511, distance: 16.2
click at [878, 525] on button "Mark Done And Checkout" at bounding box center [837, 533] width 163 height 30
select select "service"
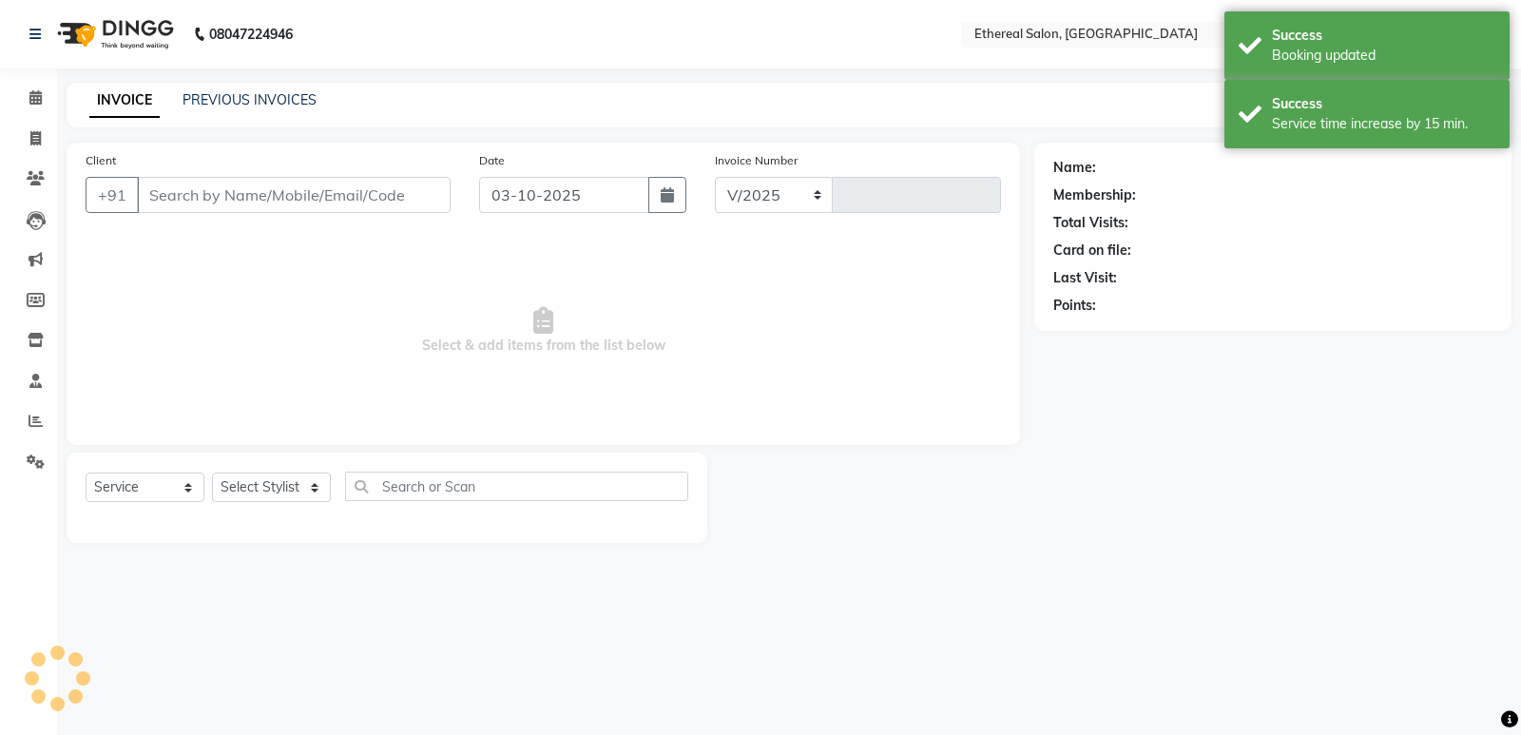
select select "533"
type input "0719"
type input "7208527367"
select select "6951"
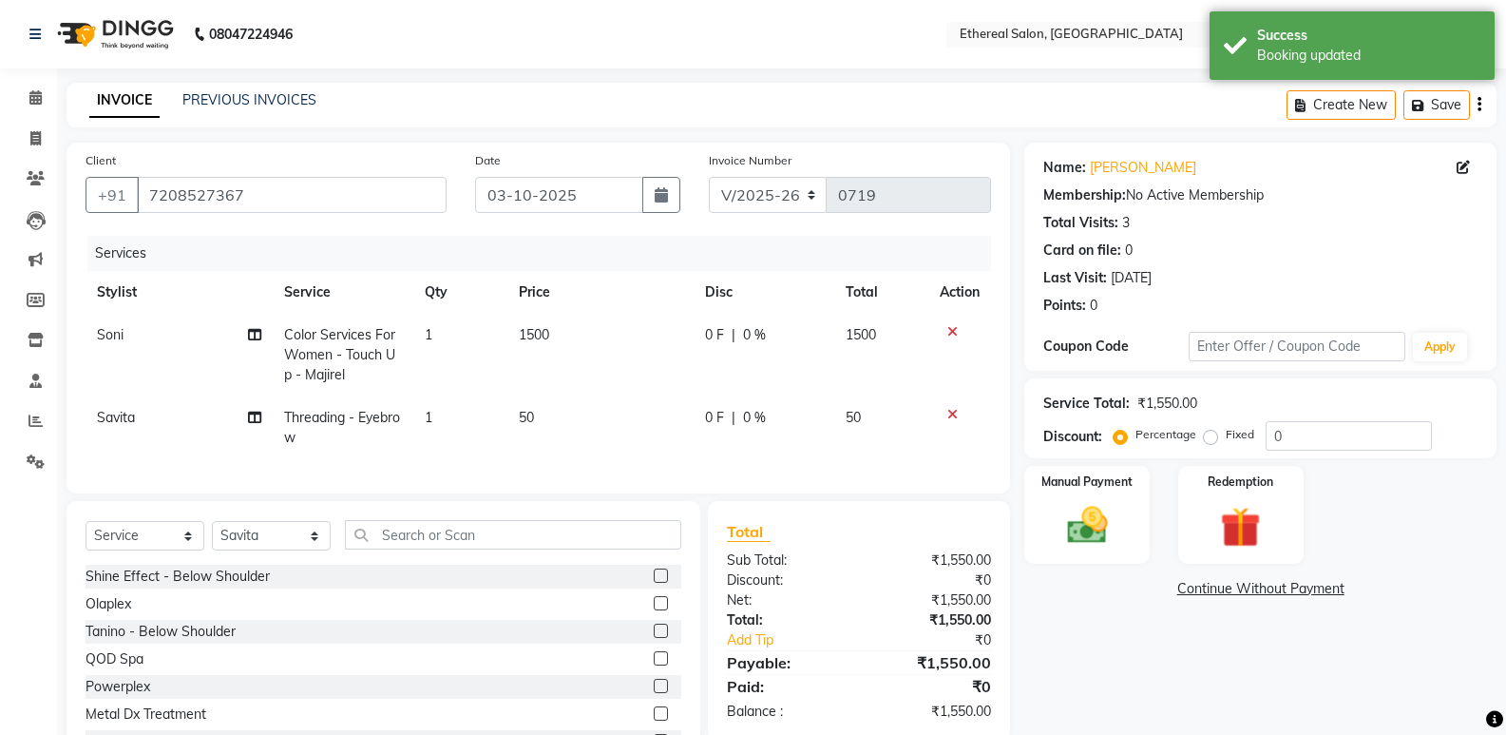
click at [706, 336] on span "0 F" at bounding box center [714, 335] width 19 height 20
select select "47998"
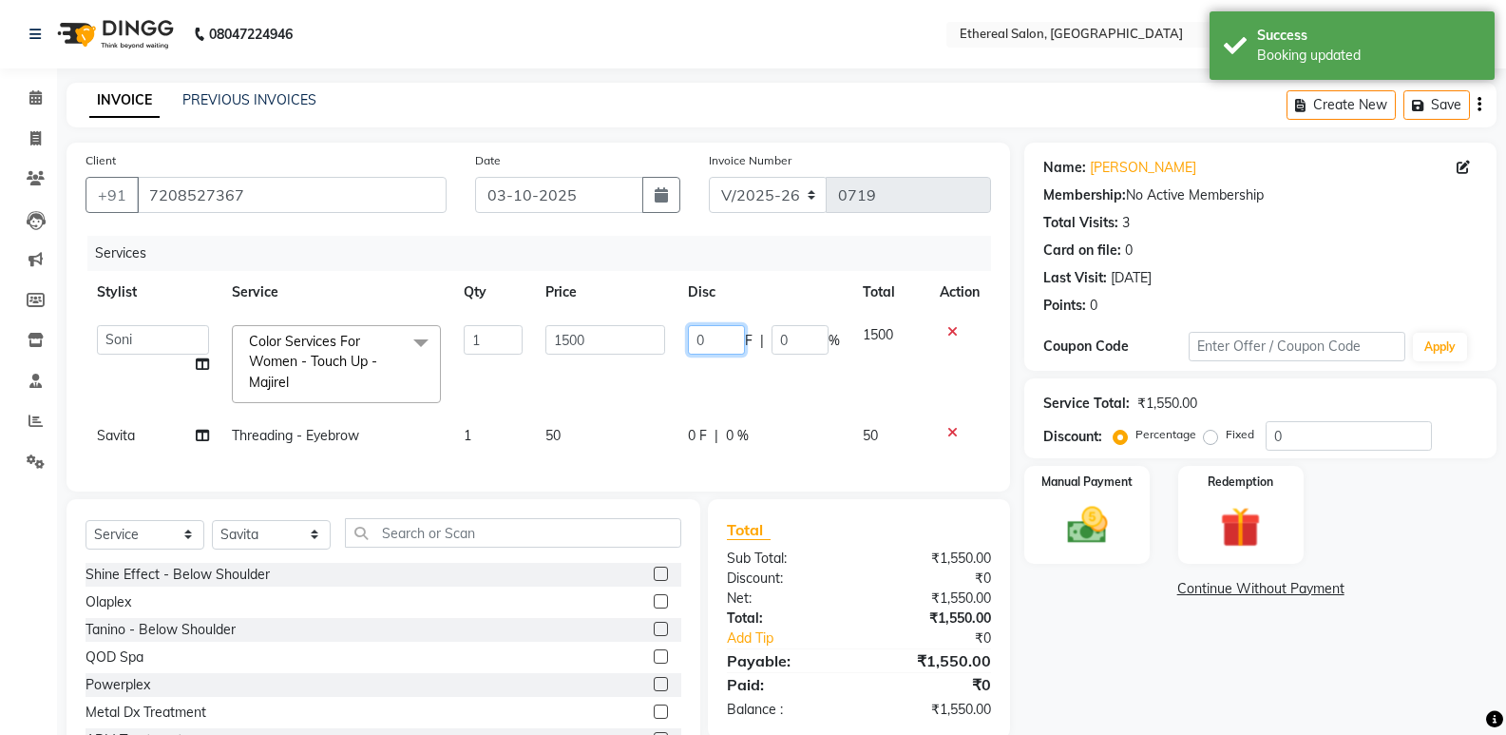
click at [741, 339] on input "0" at bounding box center [716, 339] width 57 height 29
type input "200"
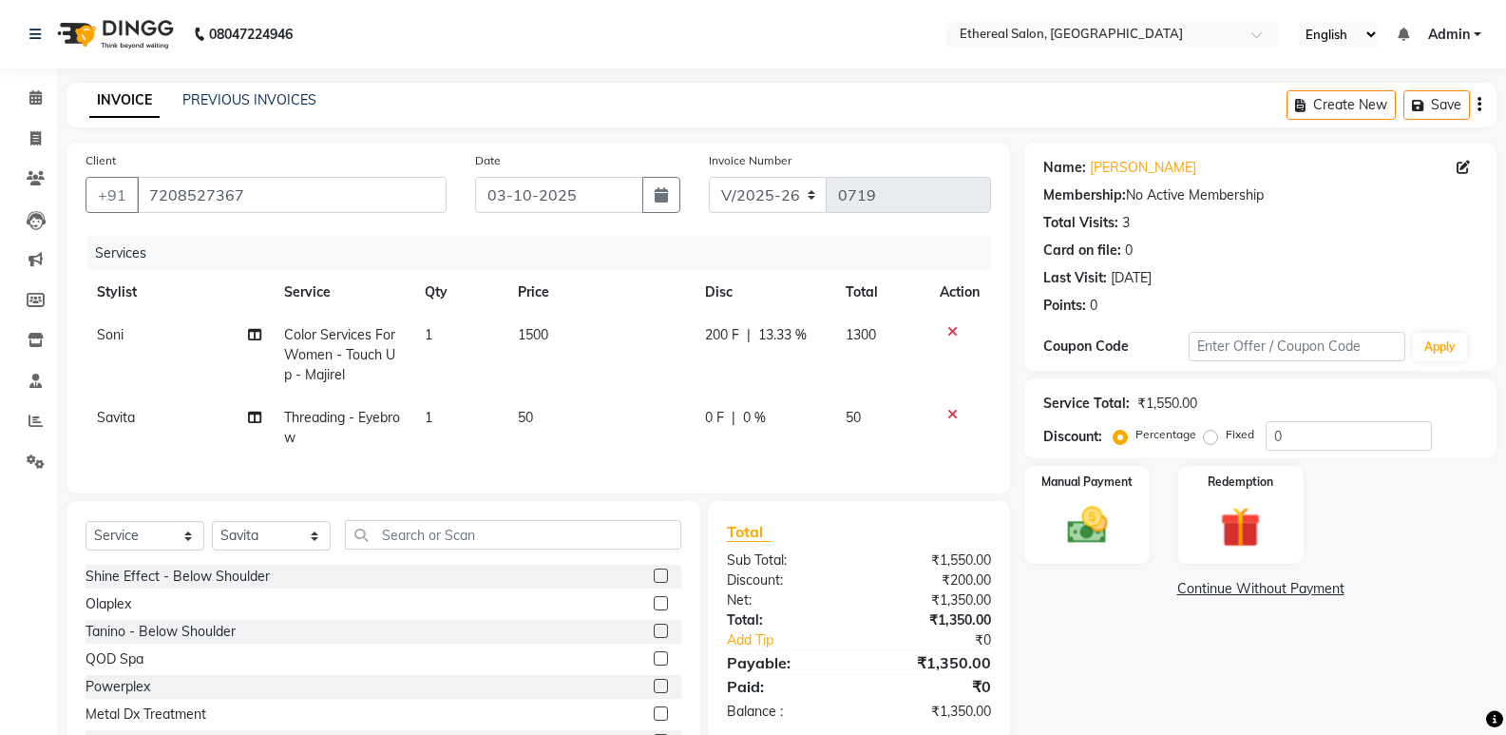
click at [1192, 682] on div "Name: [PERSON_NAME] Membership: No Active Membership Total Visits: 3 Card on fi…" at bounding box center [1268, 462] width 487 height 639
click at [1086, 533] on img at bounding box center [1086, 525] width 67 height 48
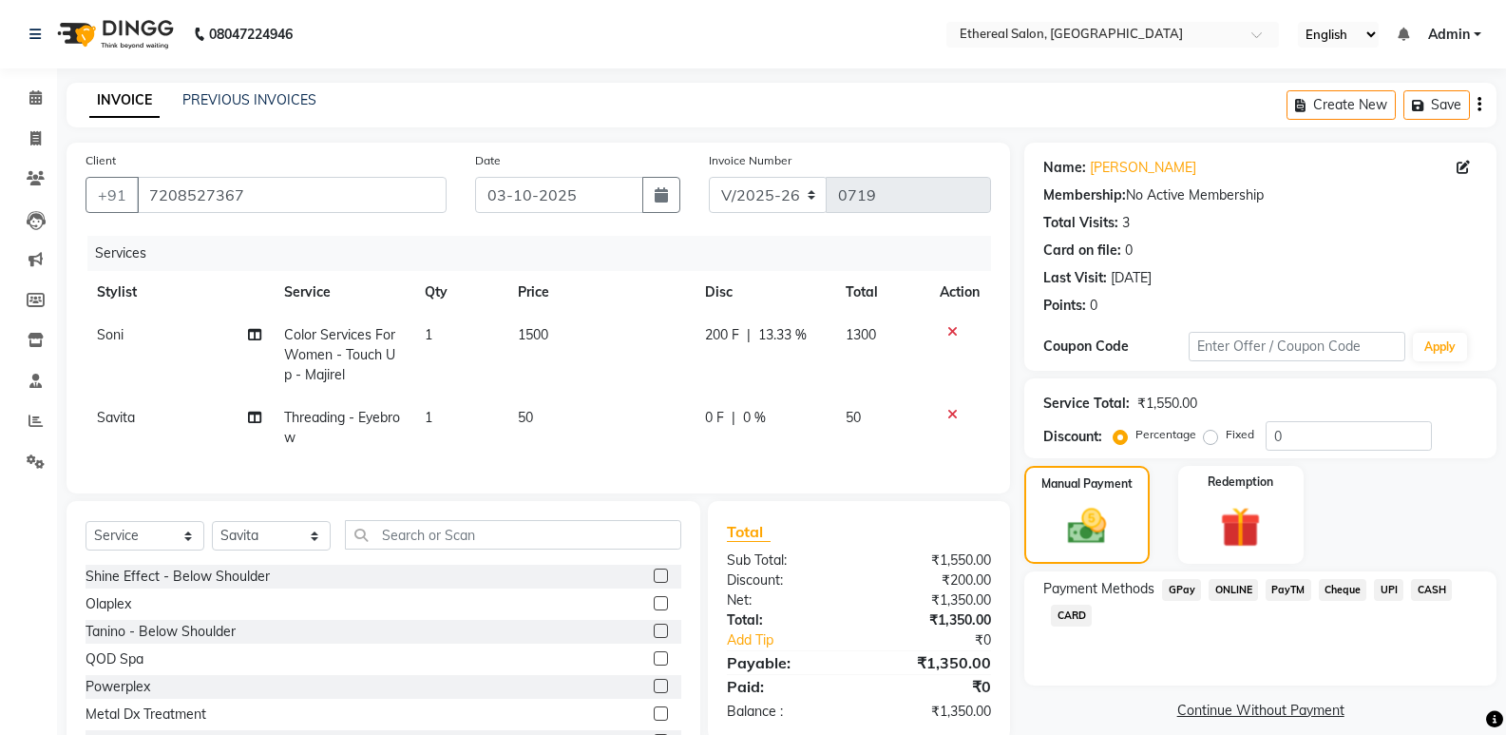
click at [1173, 590] on span "GPay" at bounding box center [1181, 590] width 39 height 22
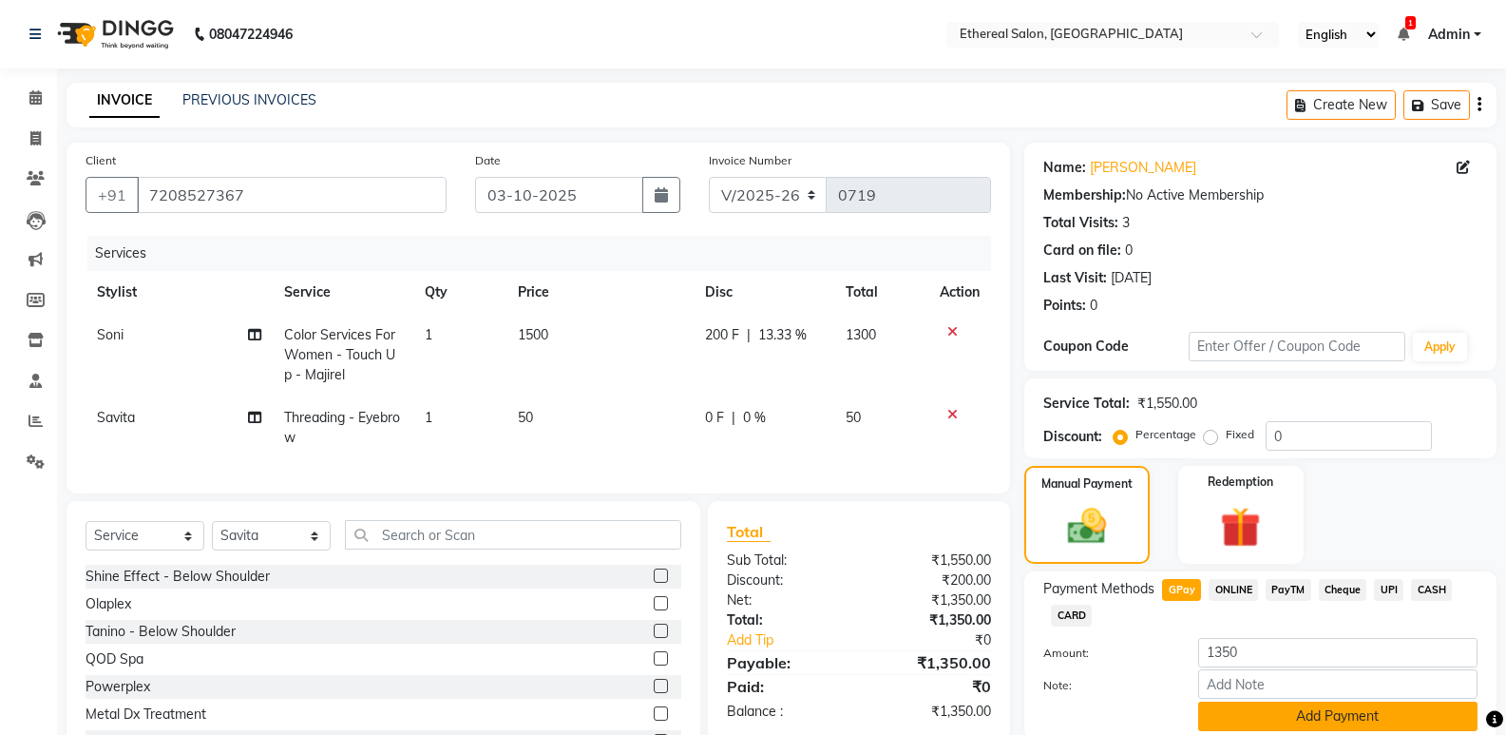
click at [1282, 716] on button "Add Payment" at bounding box center [1338, 715] width 279 height 29
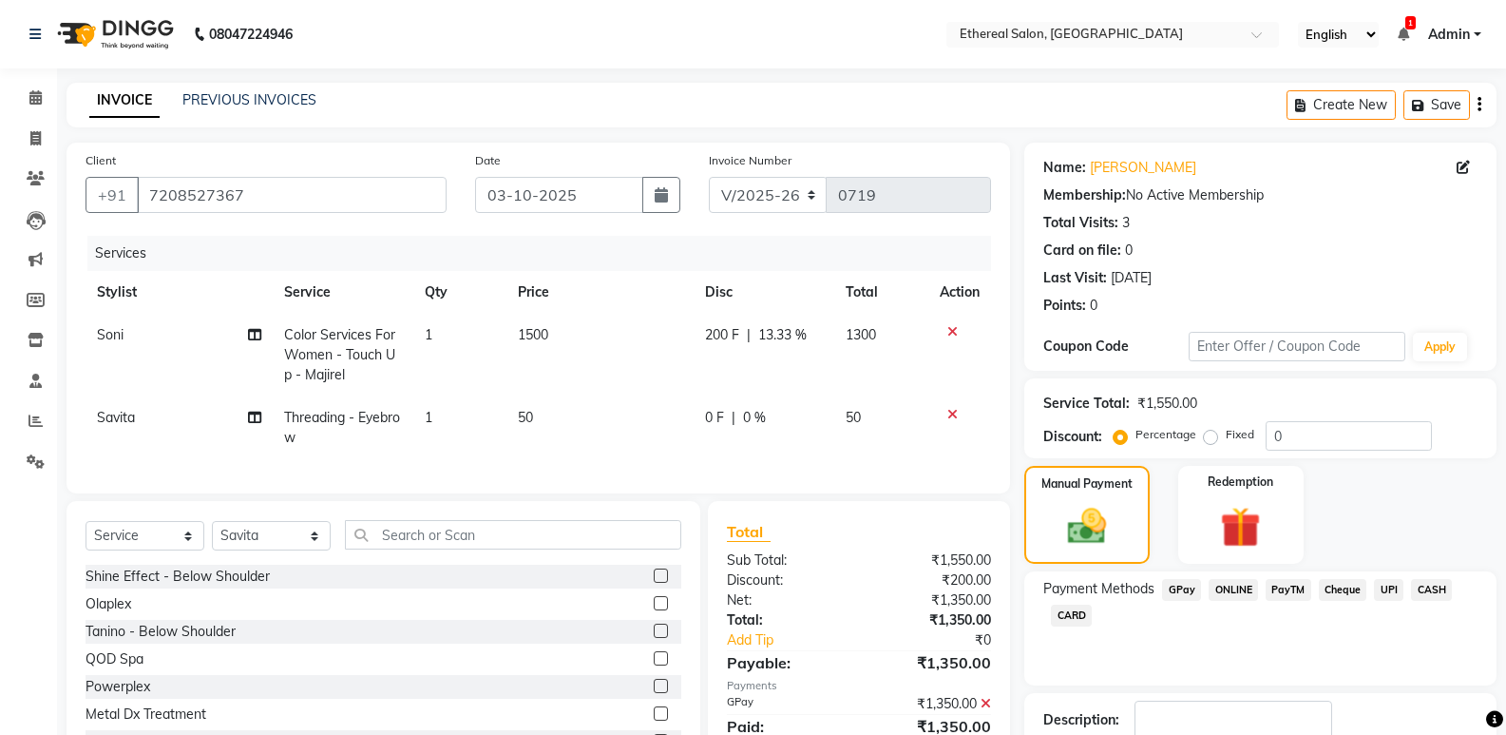
scroll to position [125, 0]
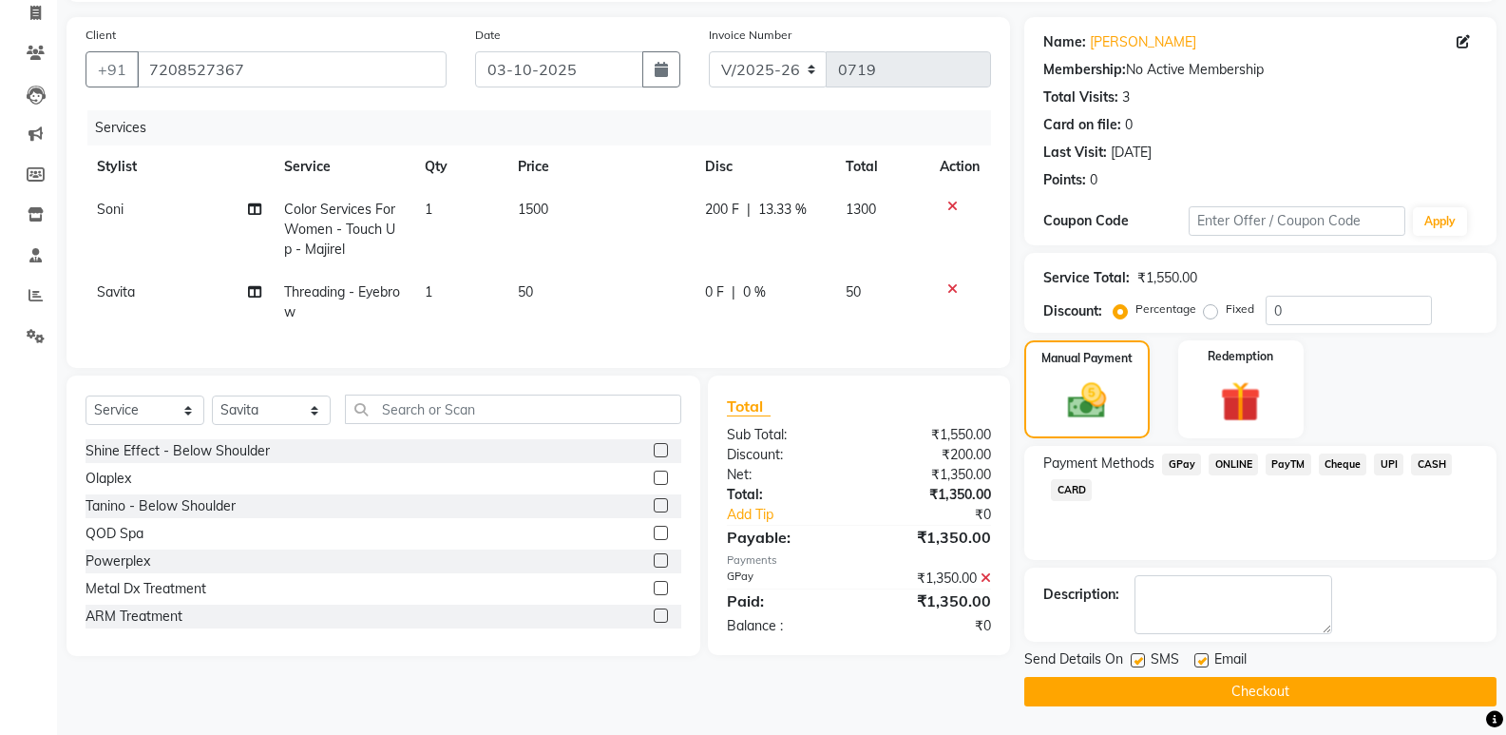
click at [1142, 660] on label at bounding box center [1138, 660] width 14 height 14
click at [1142, 660] on input "checkbox" at bounding box center [1137, 661] width 12 height 12
checkbox input "false"
click at [1197, 659] on label at bounding box center [1202, 660] width 14 height 14
click at [1197, 659] on input "checkbox" at bounding box center [1201, 661] width 12 height 12
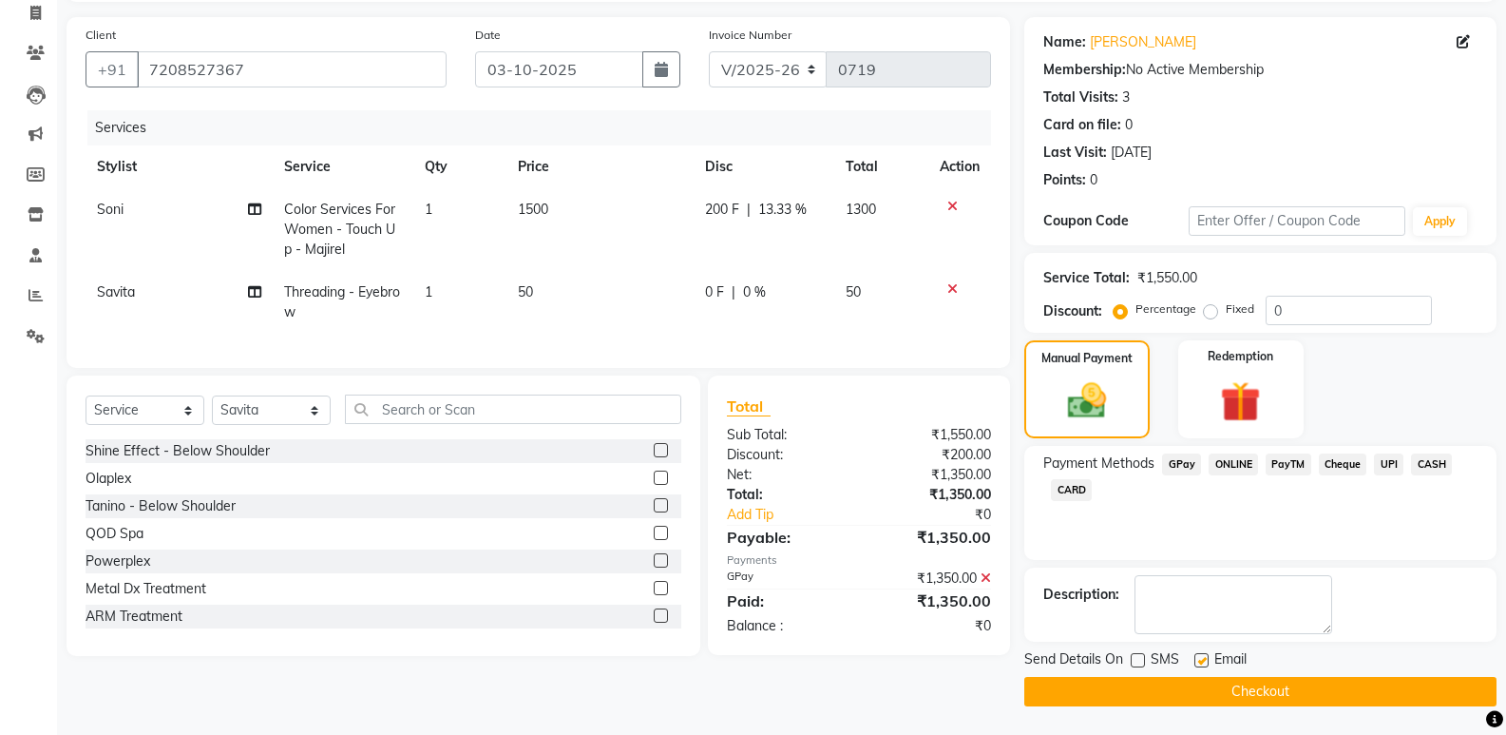
checkbox input "false"
click at [1246, 692] on button "Checkout" at bounding box center [1261, 691] width 472 height 29
